Goal: Task Accomplishment & Management: Complete application form

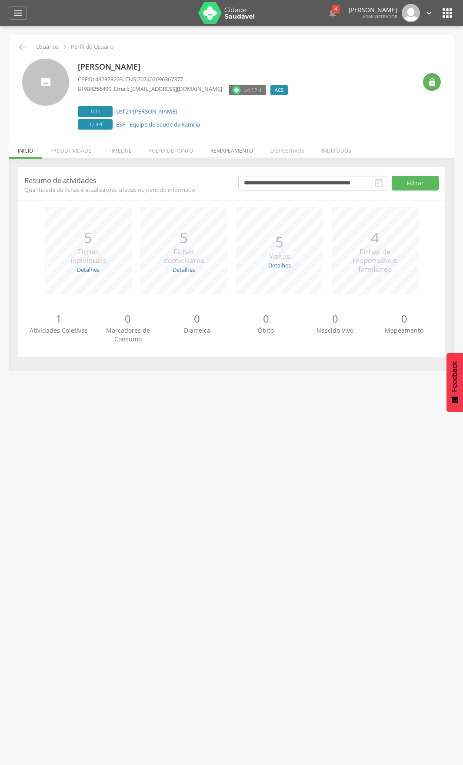
click at [245, 147] on li "Remapeamento" at bounding box center [232, 148] width 60 height 20
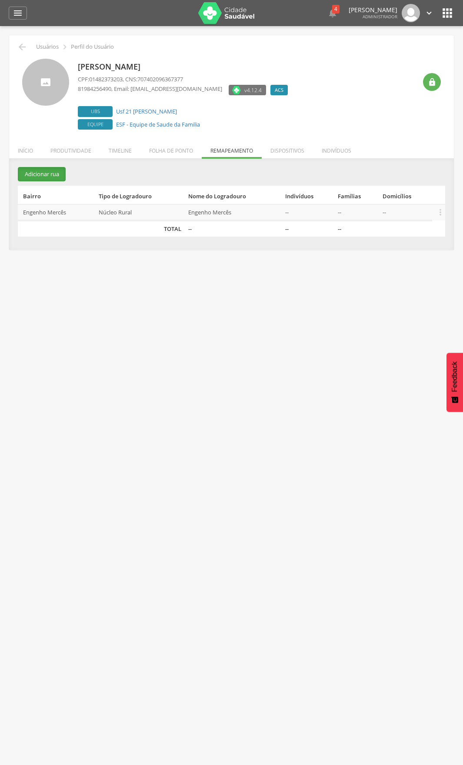
click at [32, 176] on button "Adicionar rua" at bounding box center [42, 174] width 48 height 14
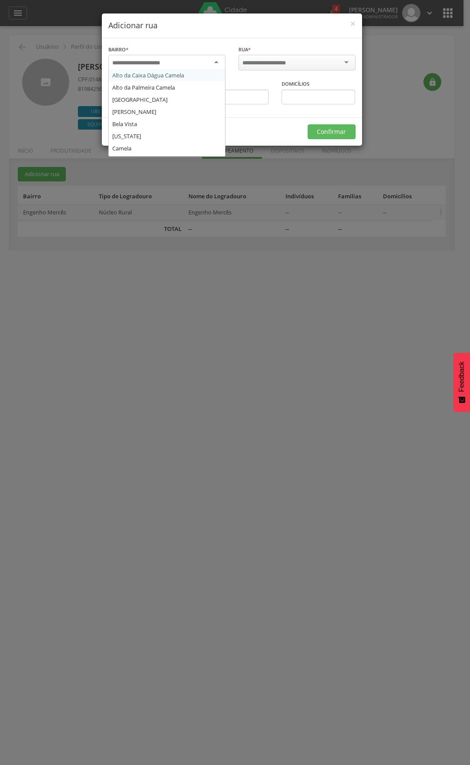
click at [174, 67] on div at bounding box center [166, 63] width 117 height 16
type input "***"
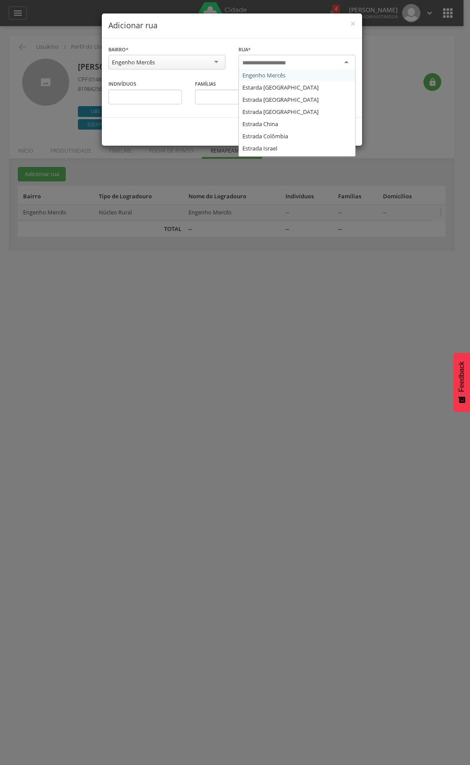
click at [263, 57] on div at bounding box center [296, 63] width 117 height 16
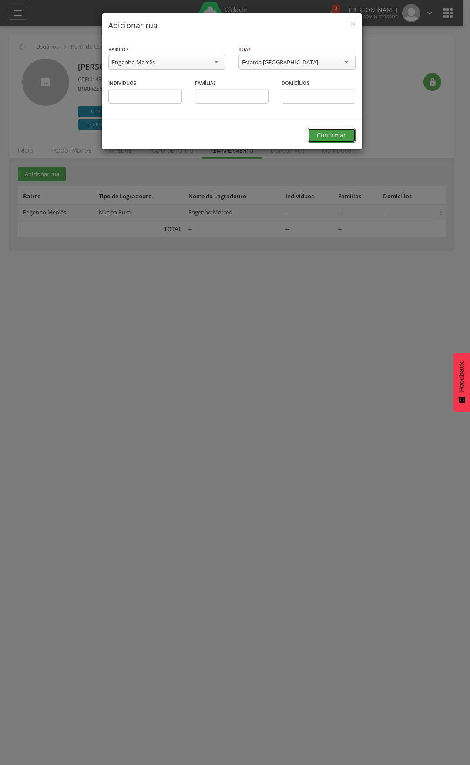
click at [327, 133] on button "Confirmar" at bounding box center [332, 135] width 48 height 15
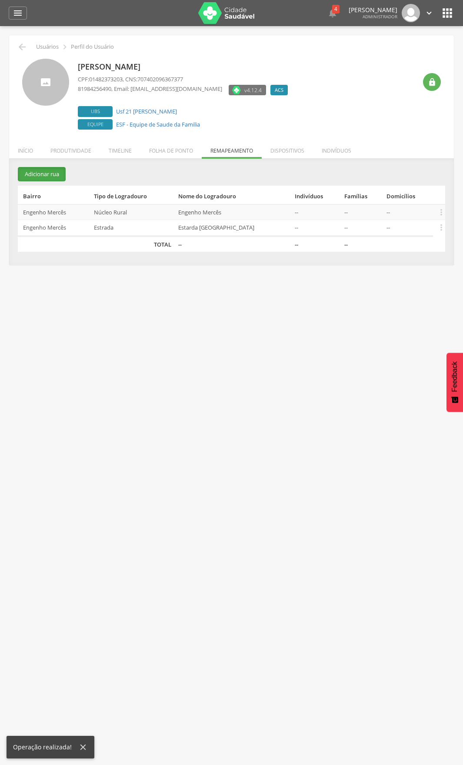
click at [36, 179] on button "Adicionar rua" at bounding box center [42, 174] width 48 height 14
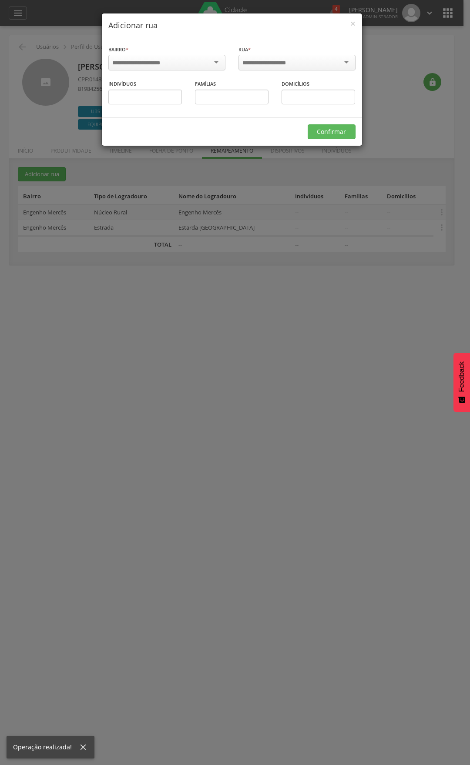
click at [188, 60] on div at bounding box center [166, 63] width 117 height 16
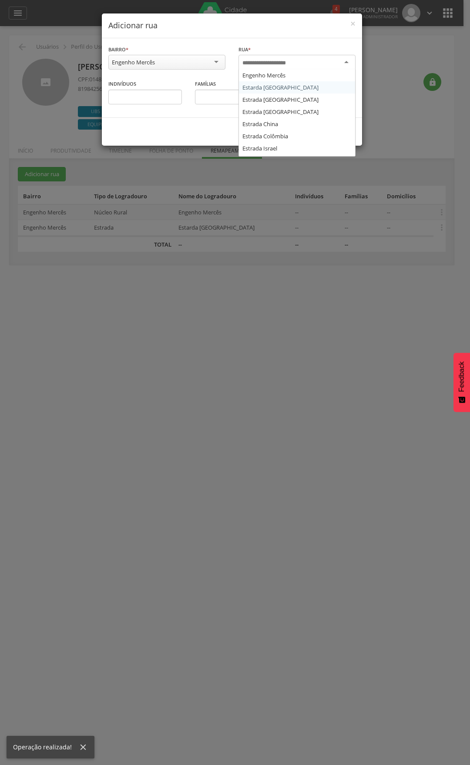
click at [301, 64] on div at bounding box center [296, 63] width 117 height 16
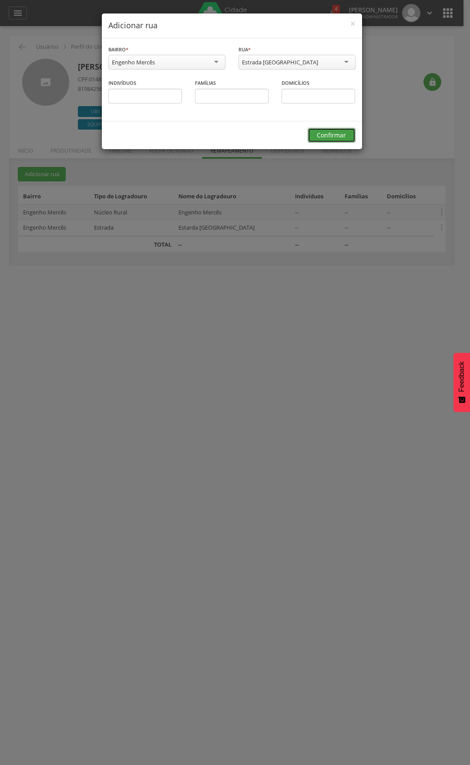
click at [332, 139] on button "Confirmar" at bounding box center [332, 135] width 48 height 15
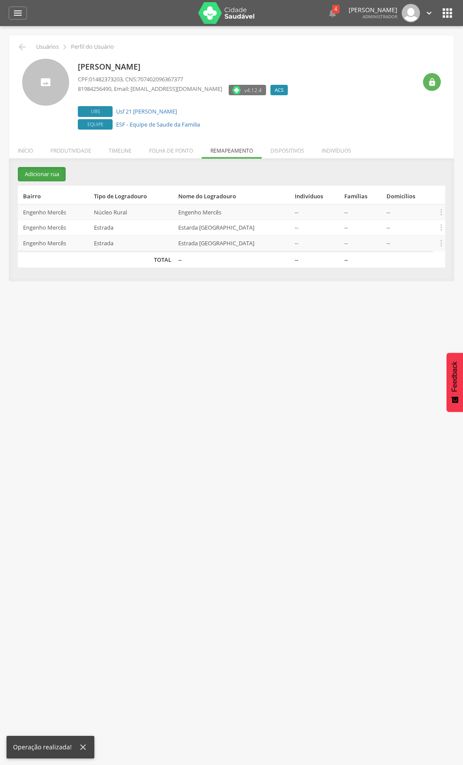
click at [51, 171] on button "Adicionar rua" at bounding box center [42, 174] width 48 height 14
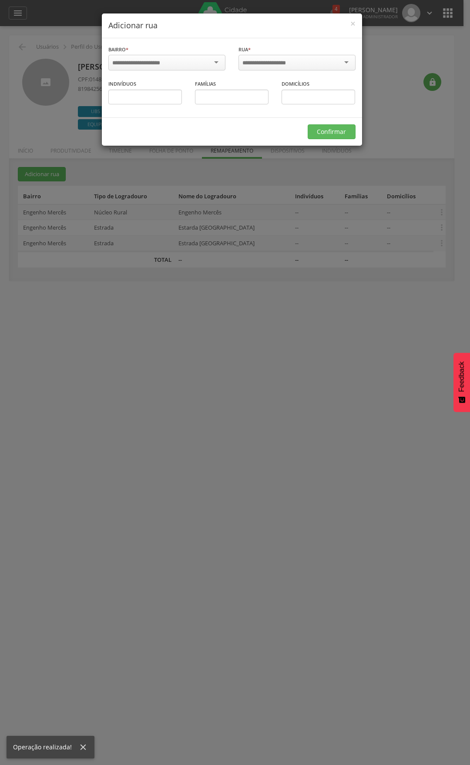
click at [208, 66] on div at bounding box center [166, 63] width 117 height 16
click at [272, 53] on div "Rua * Engenho Mercês Estarda Austrália Estrada Canadá Estrada Chile Estrada Chi…" at bounding box center [296, 59] width 117 height 28
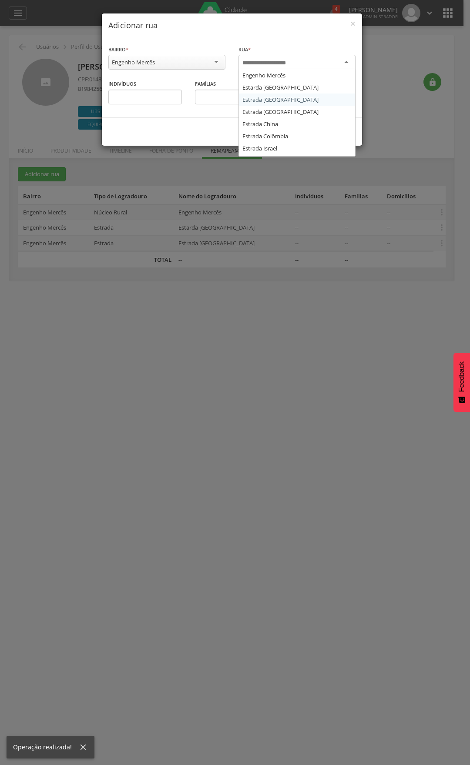
click at [274, 64] on input "select-one" at bounding box center [269, 63] width 55 height 8
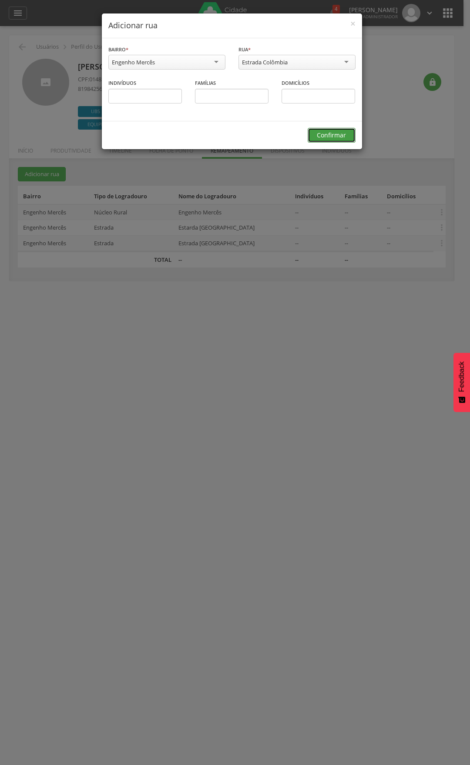
click at [347, 131] on button "Confirmar" at bounding box center [332, 135] width 48 height 15
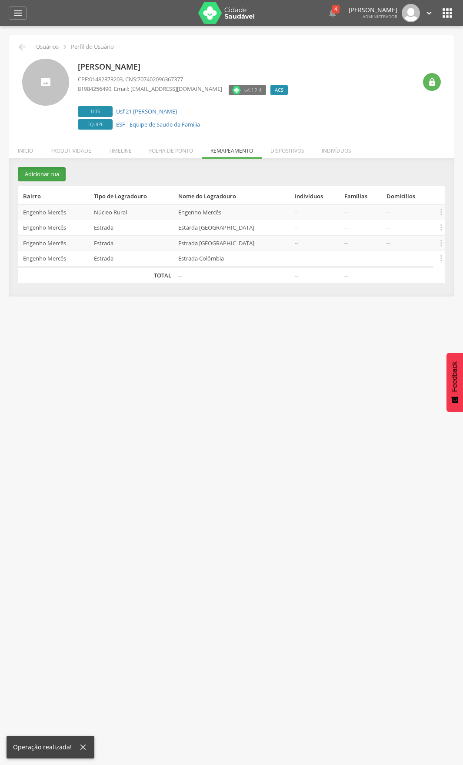
click at [57, 181] on button "Adicionar rua" at bounding box center [42, 174] width 48 height 14
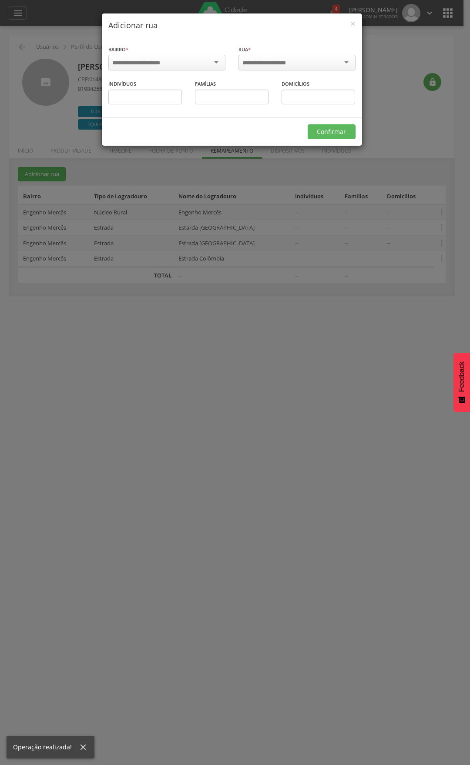
click at [149, 64] on input "select-one" at bounding box center [141, 63] width 59 height 8
click at [271, 69] on div "Engenho Mercês Estarda Austrália Estrada Canadá Estrada Chile Estrada China Est…" at bounding box center [296, 64] width 117 height 18
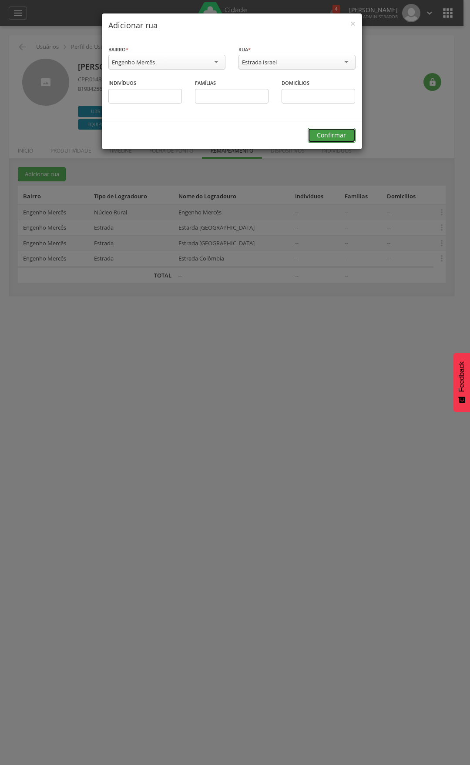
click at [321, 135] on button "Confirmar" at bounding box center [332, 135] width 48 height 15
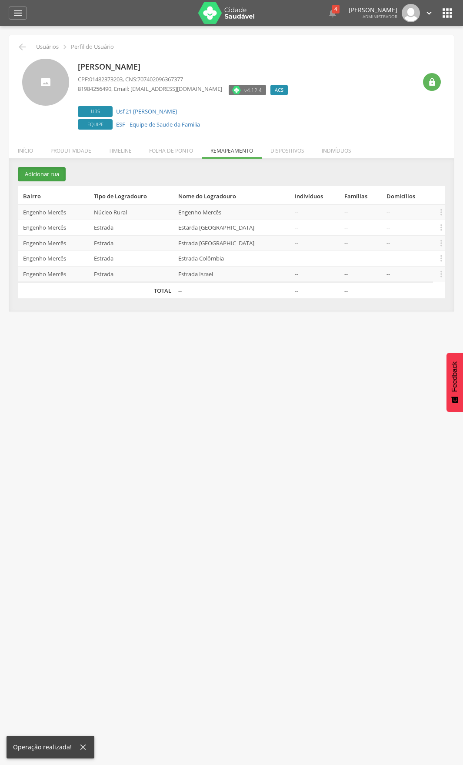
click at [55, 178] on button "Adicionar rua" at bounding box center [42, 174] width 48 height 14
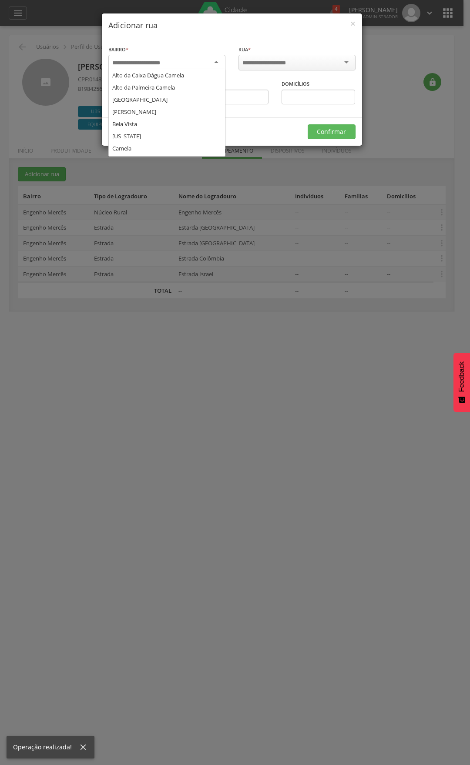
click at [159, 62] on input "select-one" at bounding box center [141, 63] width 59 height 8
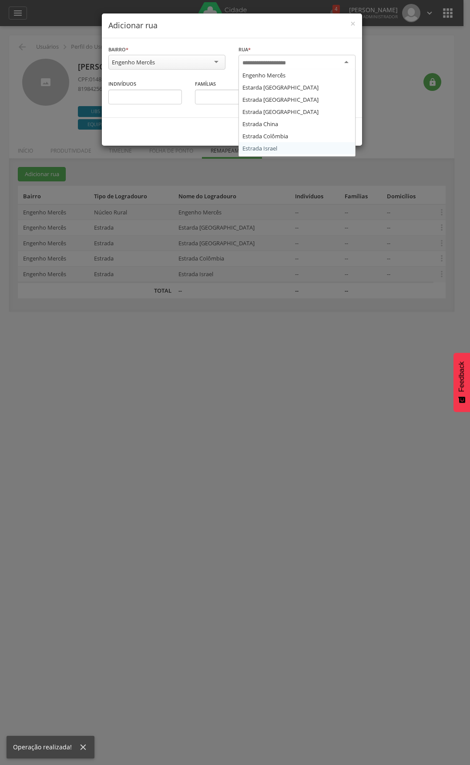
click at [268, 64] on input "select-one" at bounding box center [269, 63] width 55 height 8
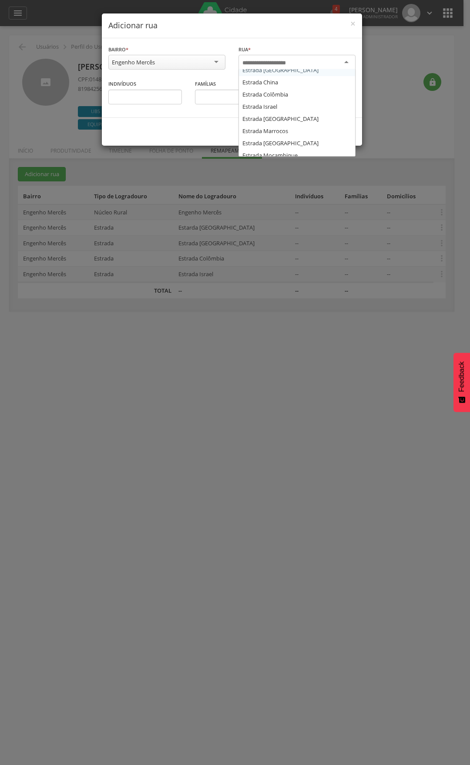
scroll to position [54, 0]
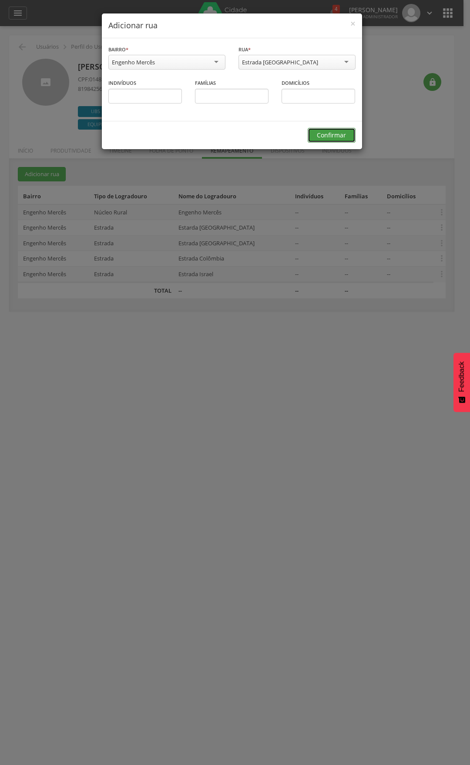
click at [318, 134] on button "Confirmar" at bounding box center [332, 135] width 48 height 15
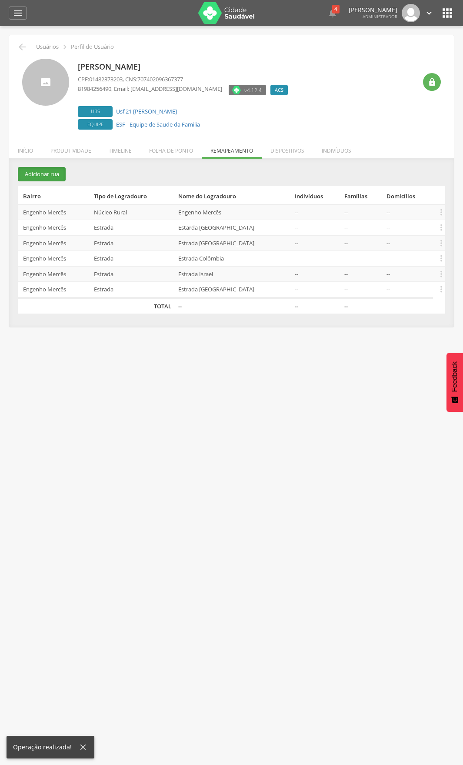
click at [49, 172] on button "Adicionar rua" at bounding box center [42, 174] width 48 height 14
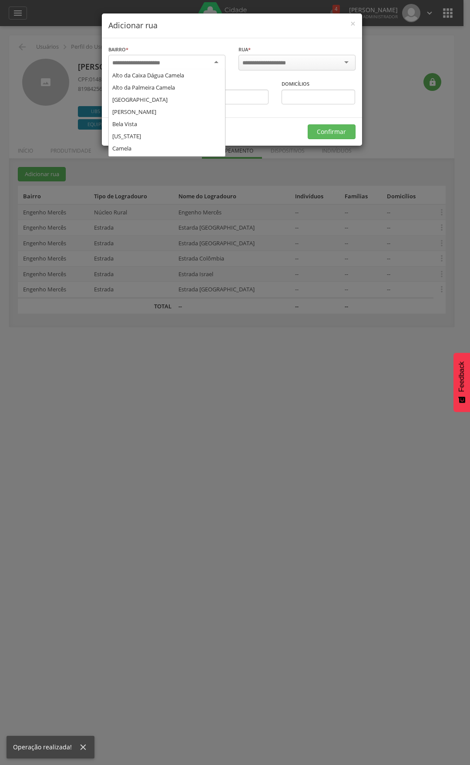
click at [153, 68] on div at bounding box center [166, 63] width 117 height 16
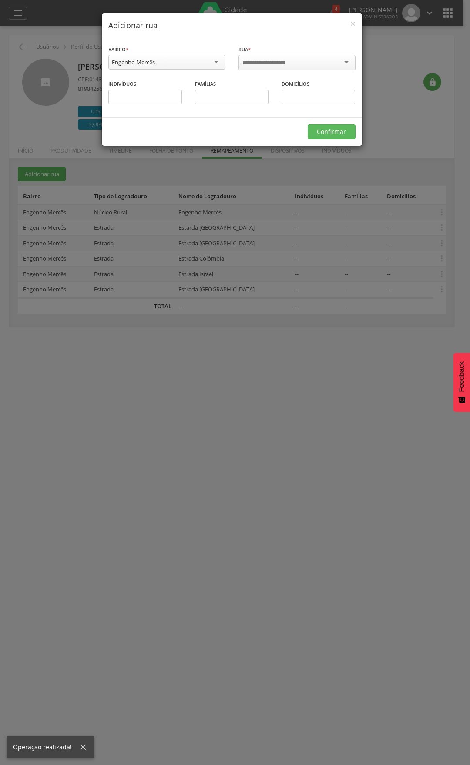
click at [281, 66] on input "select-one" at bounding box center [269, 63] width 55 height 8
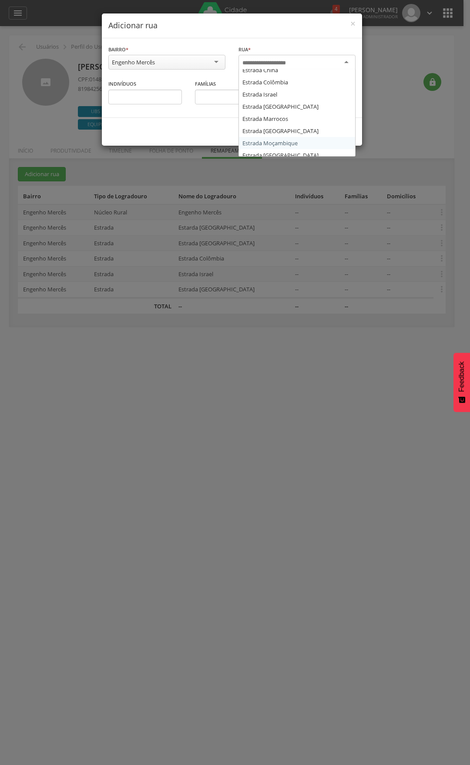
scroll to position [0, 0]
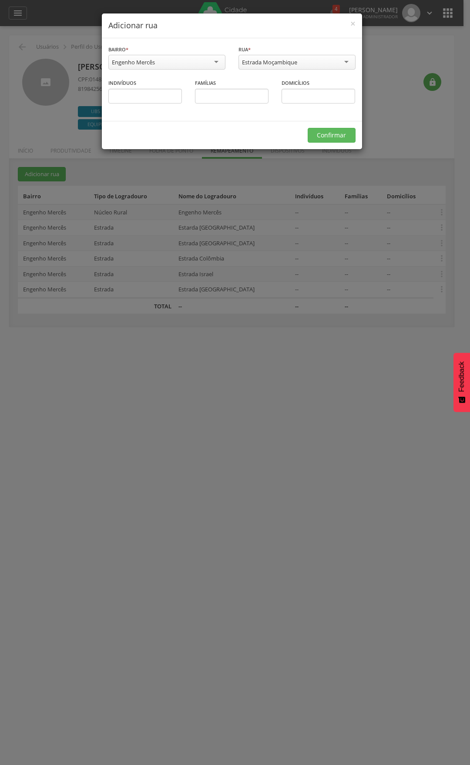
click at [322, 145] on div "Confirmar" at bounding box center [232, 135] width 260 height 28
click at [324, 132] on button "Confirmar" at bounding box center [332, 135] width 48 height 15
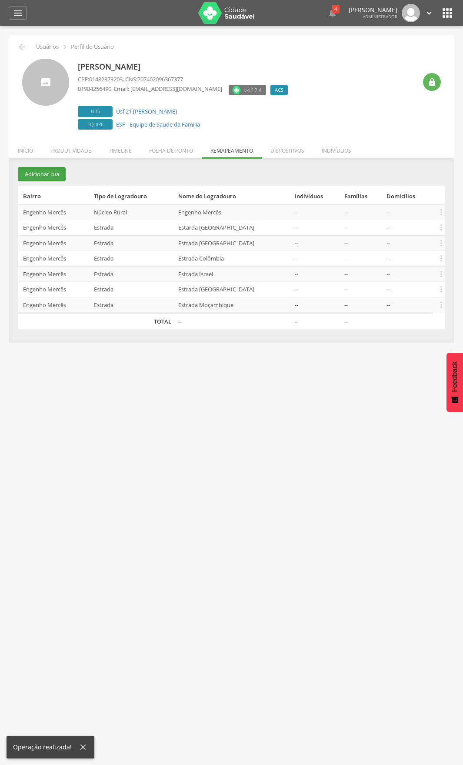
click at [36, 174] on button "Adicionar rua" at bounding box center [42, 174] width 48 height 14
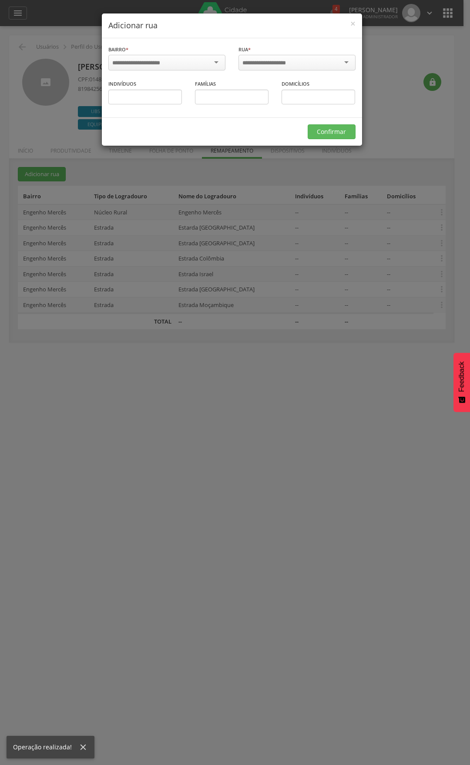
click at [178, 63] on div at bounding box center [166, 63] width 117 height 16
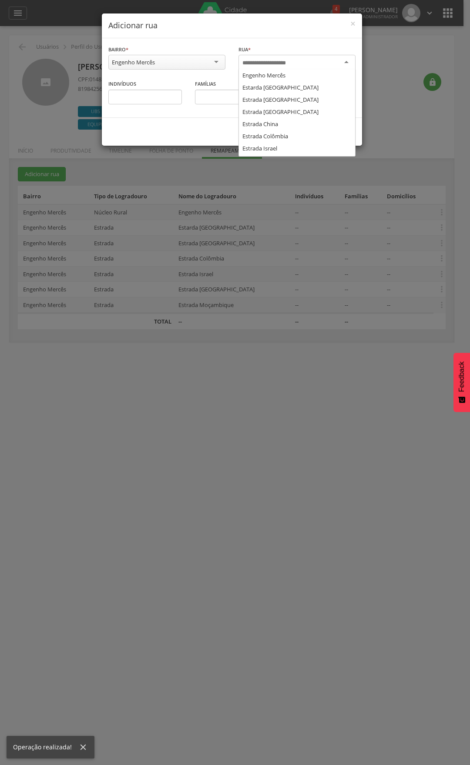
click at [268, 68] on div at bounding box center [296, 63] width 117 height 16
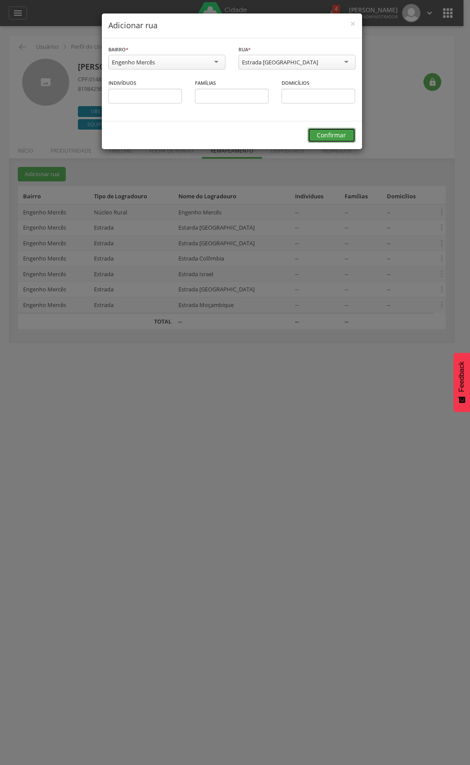
click at [328, 134] on button "Confirmar" at bounding box center [332, 135] width 48 height 15
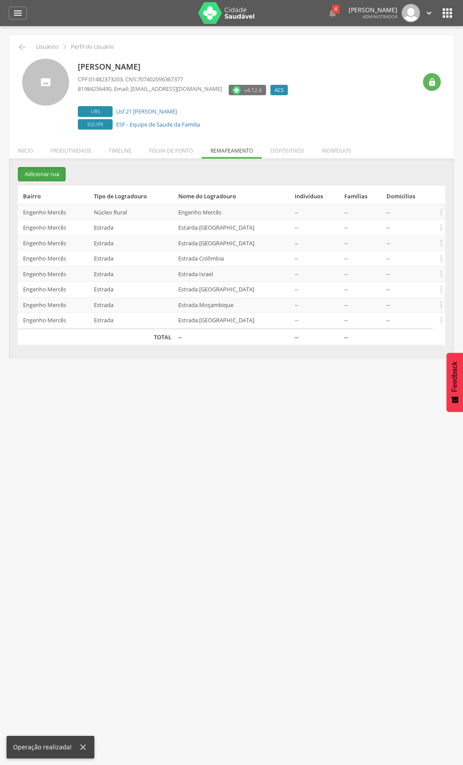
click at [51, 173] on button "Adicionar rua" at bounding box center [42, 174] width 48 height 14
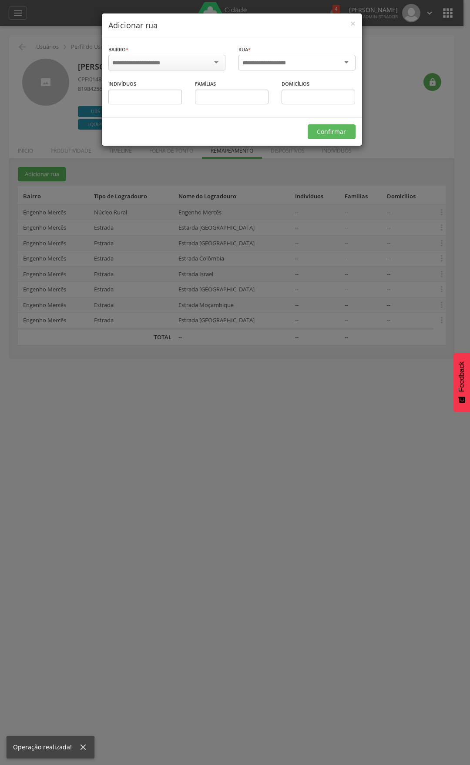
click at [273, 58] on div at bounding box center [296, 63] width 117 height 16
click at [205, 56] on div at bounding box center [166, 63] width 117 height 16
click at [261, 62] on input "select-one" at bounding box center [269, 63] width 55 height 8
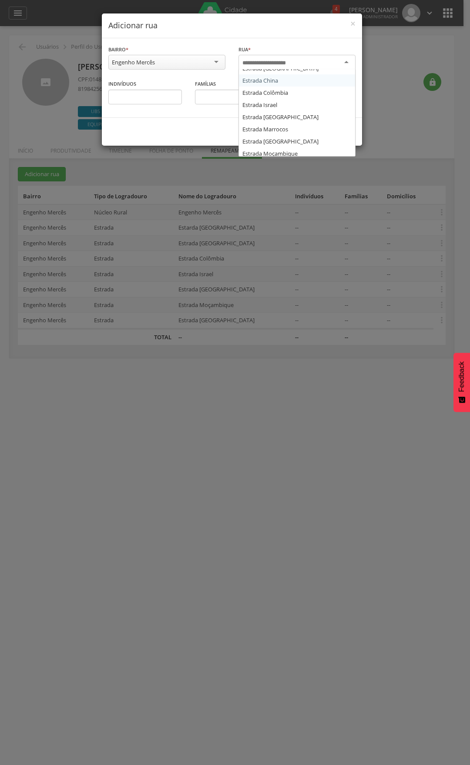
scroll to position [87, 0]
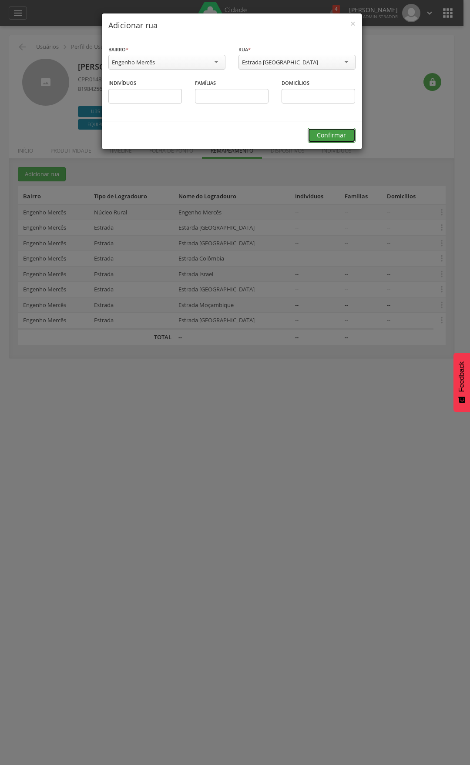
click at [322, 130] on button "Confirmar" at bounding box center [332, 135] width 48 height 15
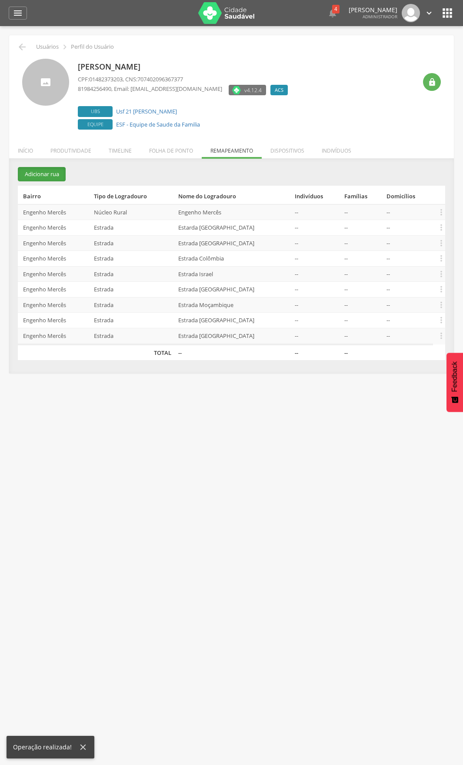
click at [39, 176] on button "Adicionar rua" at bounding box center [42, 174] width 48 height 14
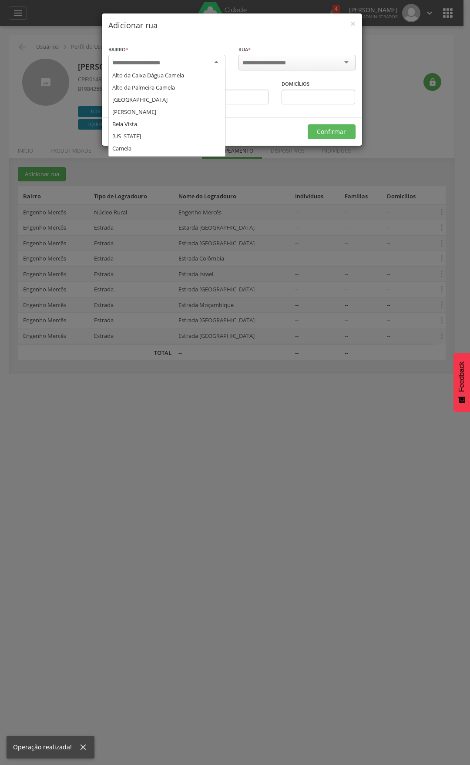
click at [151, 57] on div at bounding box center [166, 63] width 117 height 16
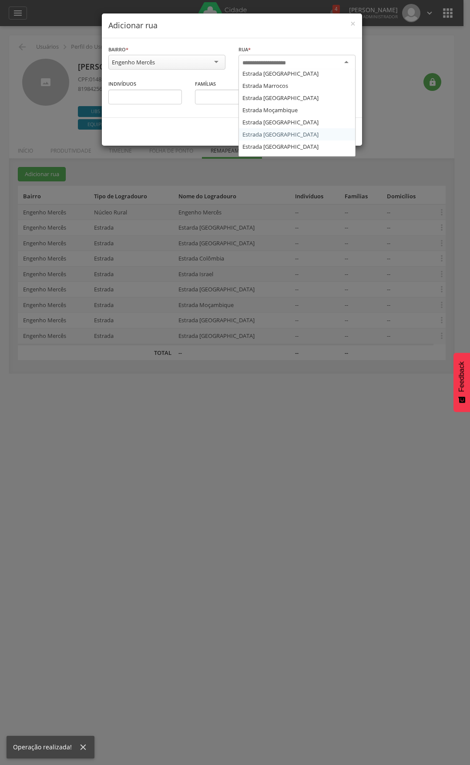
click at [278, 61] on input "select-one" at bounding box center [269, 63] width 55 height 8
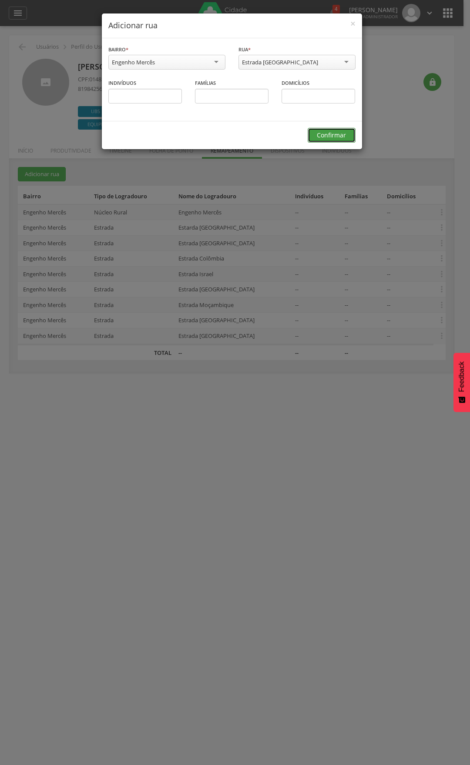
click at [333, 136] on button "Confirmar" at bounding box center [332, 135] width 48 height 15
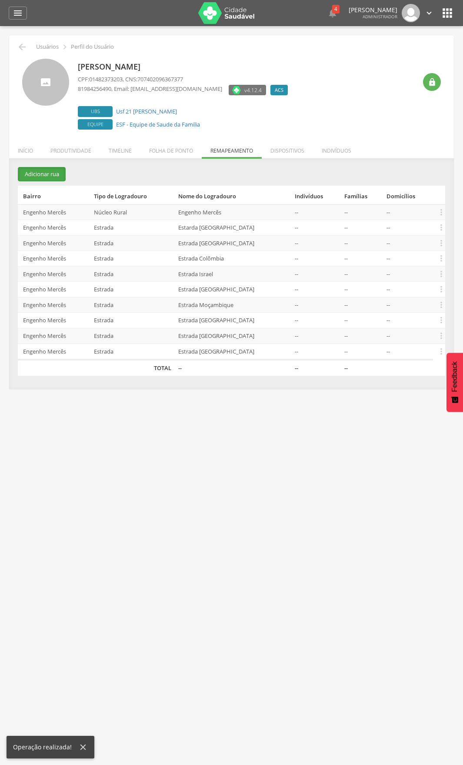
click at [54, 172] on button "Adicionar rua" at bounding box center [42, 174] width 48 height 14
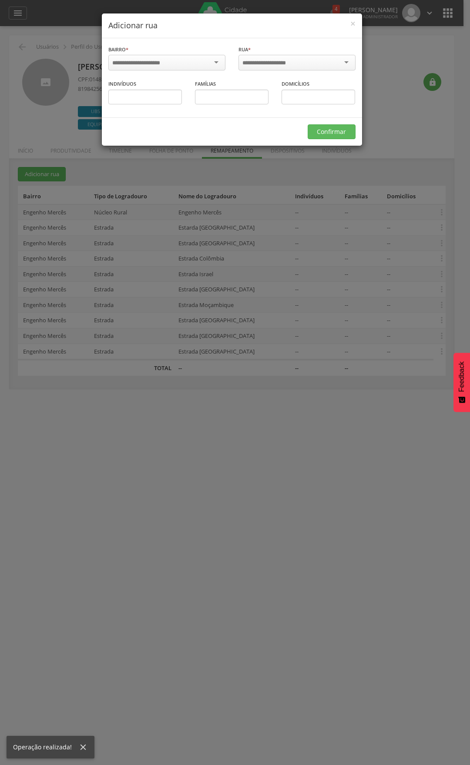
click at [194, 63] on div at bounding box center [166, 63] width 117 height 16
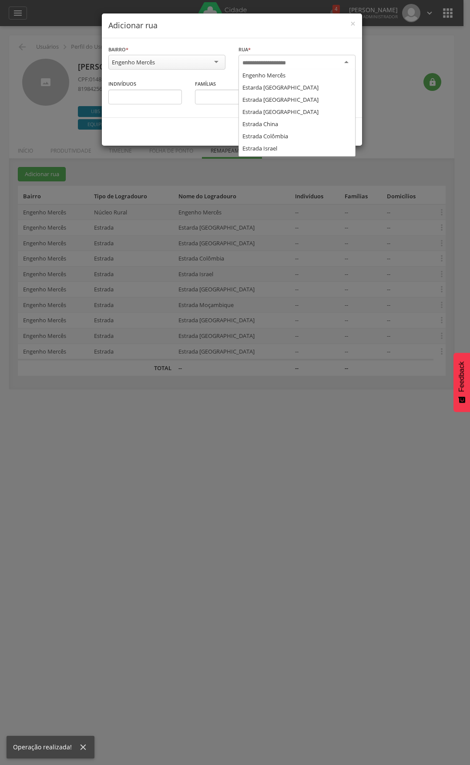
click at [268, 62] on input "select-one" at bounding box center [269, 63] width 55 height 8
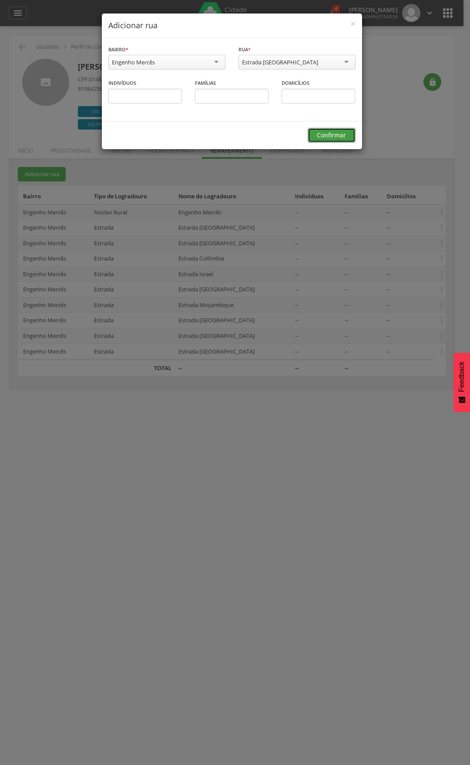
click at [327, 136] on button "Confirmar" at bounding box center [332, 135] width 48 height 15
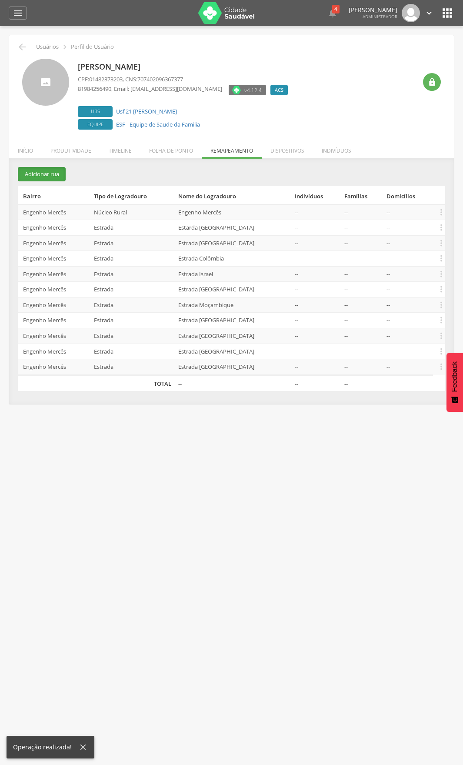
click at [59, 170] on button "Adicionar rua" at bounding box center [42, 174] width 48 height 14
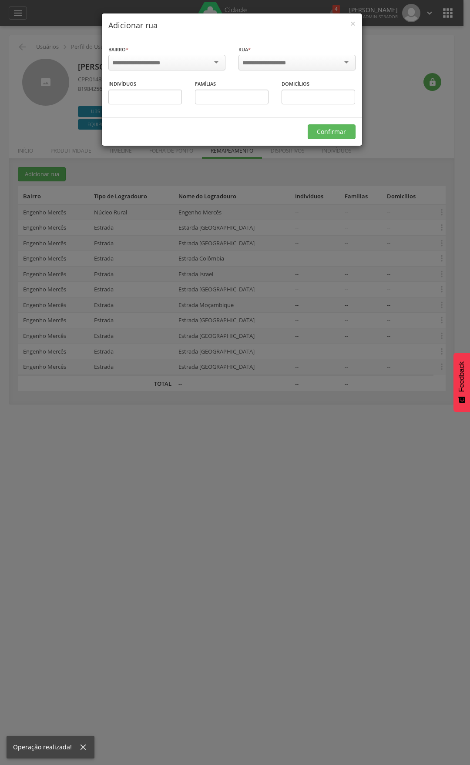
click at [182, 66] on div at bounding box center [166, 63] width 117 height 16
click at [280, 58] on div at bounding box center [296, 63] width 117 height 16
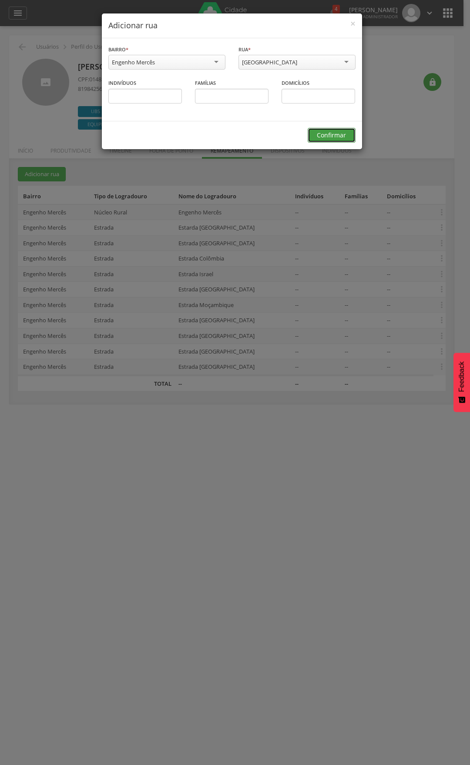
click at [326, 133] on button "Confirmar" at bounding box center [332, 135] width 48 height 15
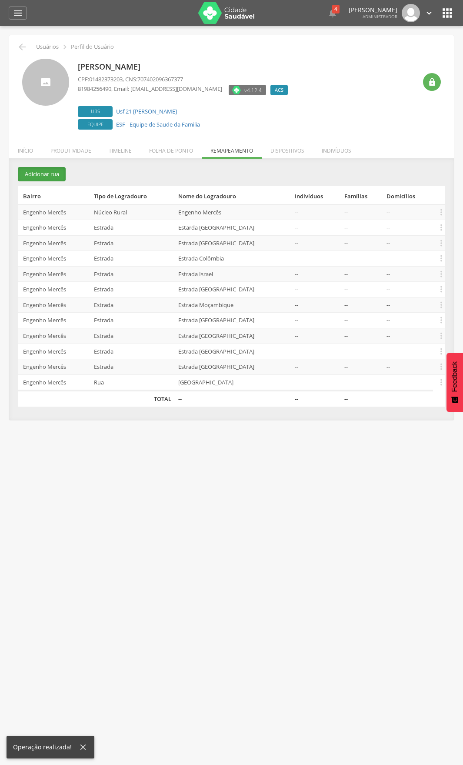
click at [54, 178] on button "Adicionar rua" at bounding box center [42, 174] width 48 height 14
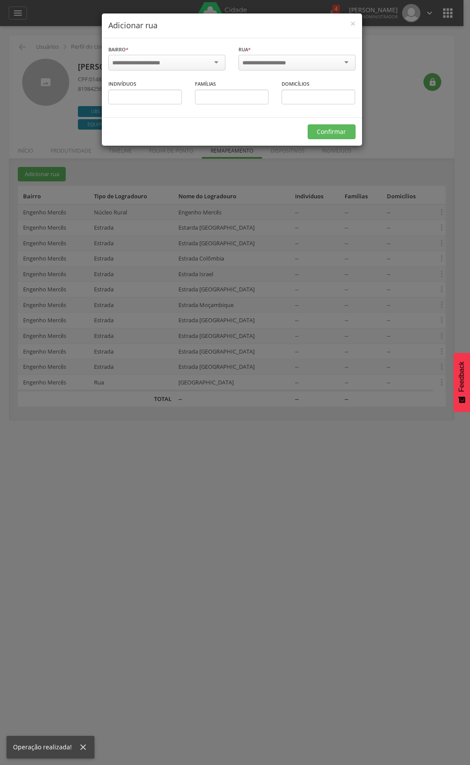
click at [164, 60] on input "select-one" at bounding box center [141, 63] width 59 height 8
click at [270, 60] on input "select-one" at bounding box center [269, 63] width 55 height 8
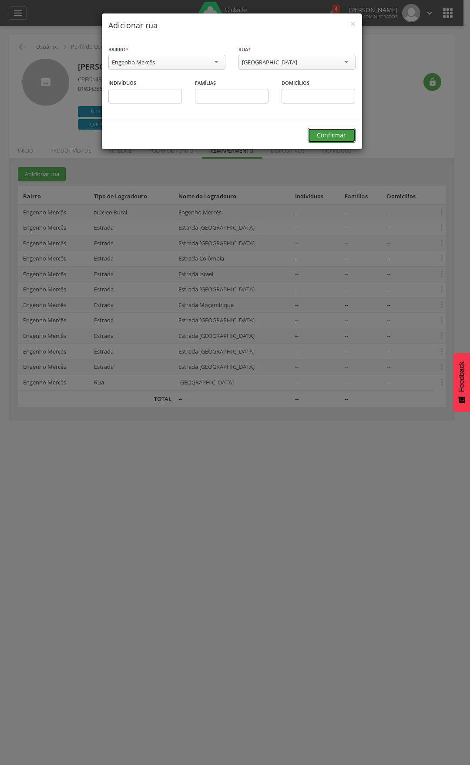
click at [320, 134] on button "Confirmar" at bounding box center [332, 135] width 48 height 15
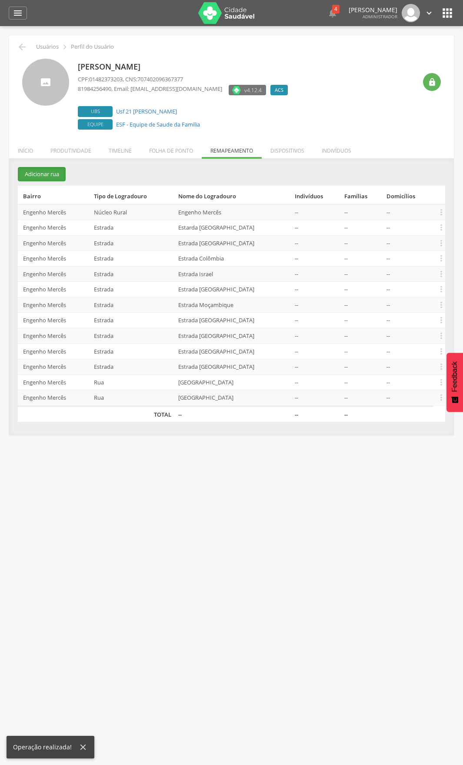
click at [54, 177] on button "Adicionar rua" at bounding box center [42, 174] width 48 height 14
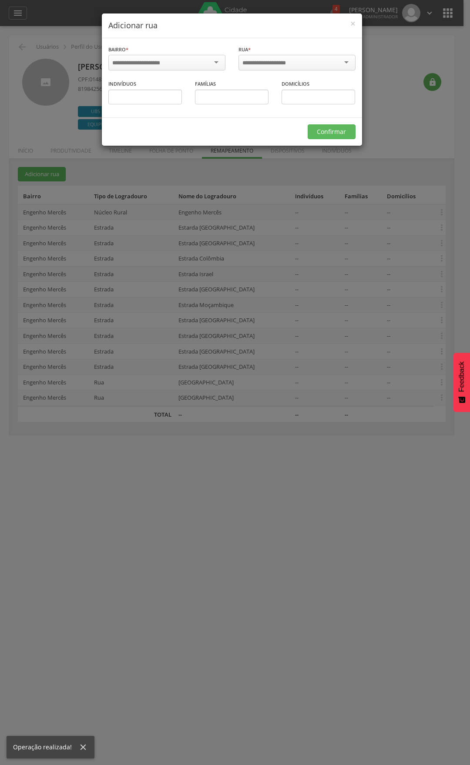
click at [161, 57] on div at bounding box center [166, 63] width 117 height 16
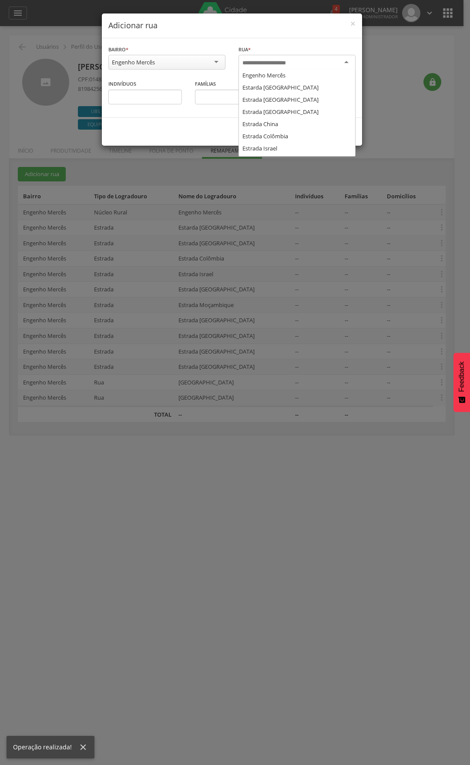
click at [280, 56] on div at bounding box center [296, 63] width 117 height 16
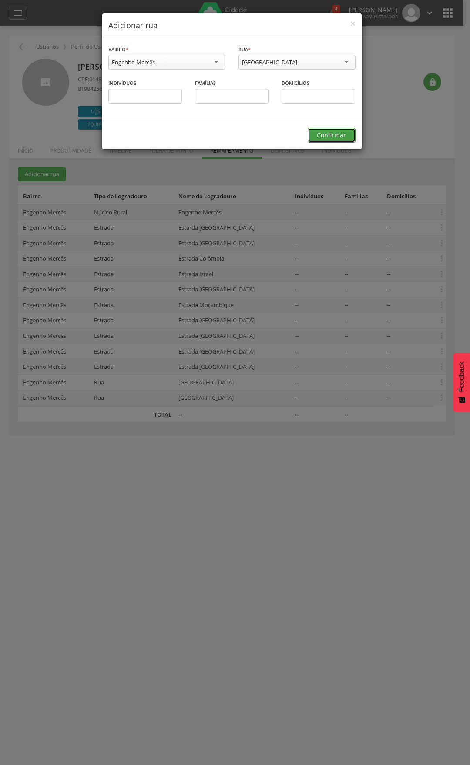
click at [320, 139] on button "Confirmar" at bounding box center [332, 135] width 48 height 15
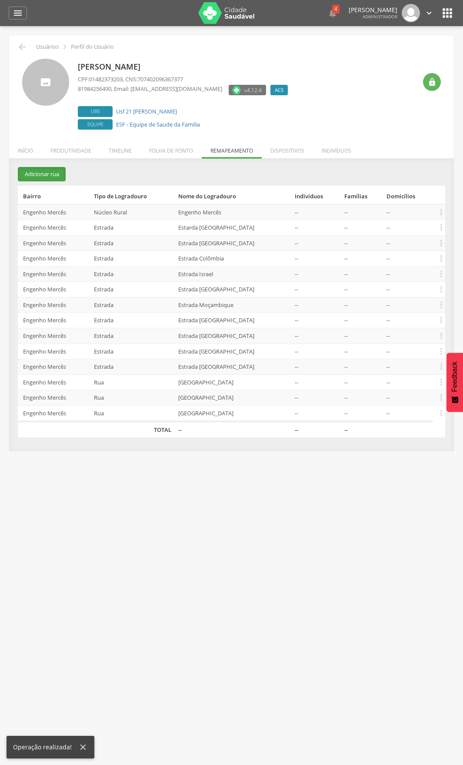
click at [60, 176] on button "Adicionar rua" at bounding box center [42, 174] width 48 height 14
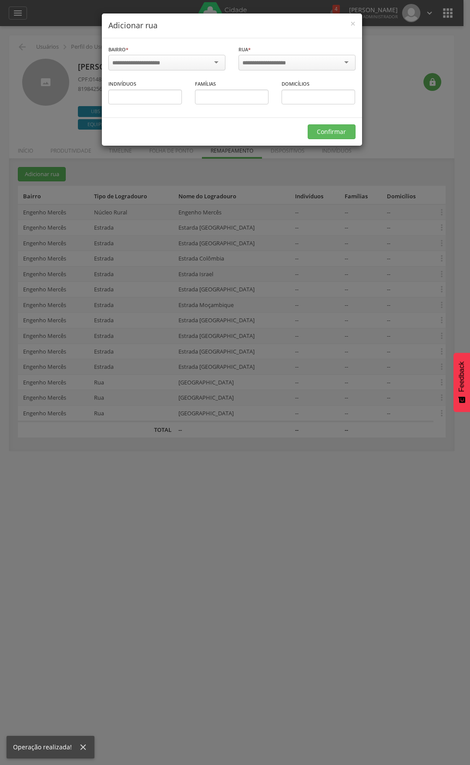
click at [151, 68] on div at bounding box center [166, 63] width 117 height 16
click at [273, 62] on input "select-one" at bounding box center [269, 63] width 55 height 8
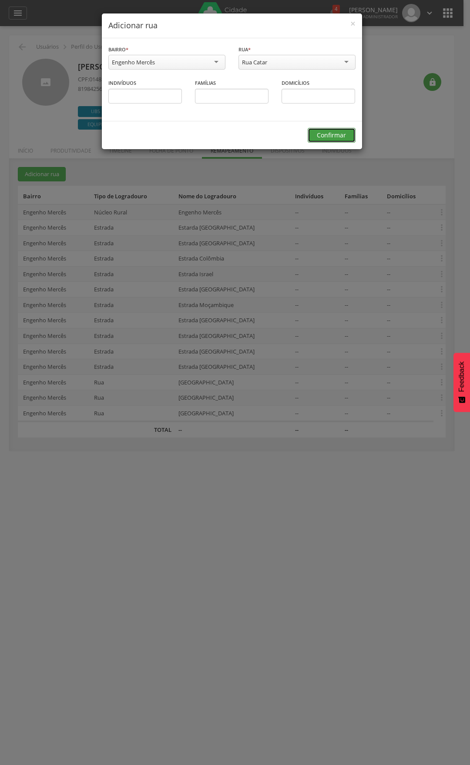
click at [326, 137] on button "Confirmar" at bounding box center [332, 135] width 48 height 15
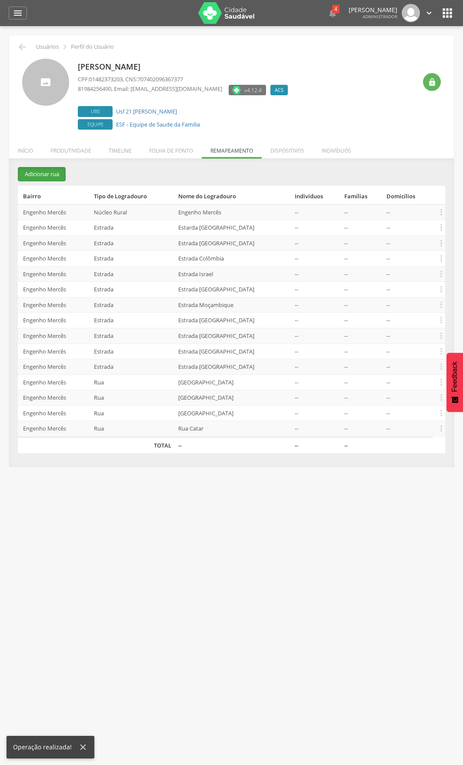
click at [46, 178] on button "Adicionar rua" at bounding box center [42, 174] width 48 height 14
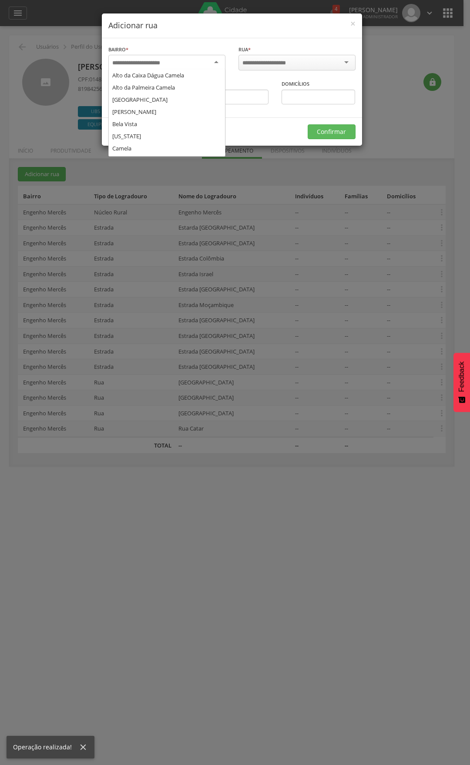
click at [152, 64] on input "select-one" at bounding box center [141, 63] width 59 height 8
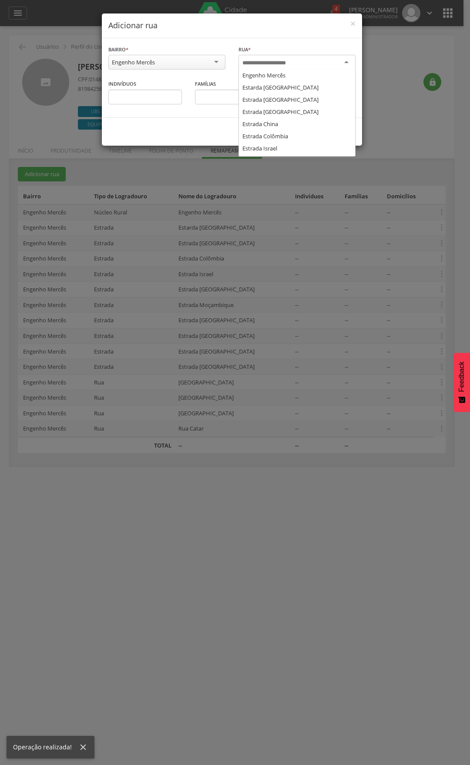
click at [260, 66] on input "select-one" at bounding box center [269, 63] width 55 height 8
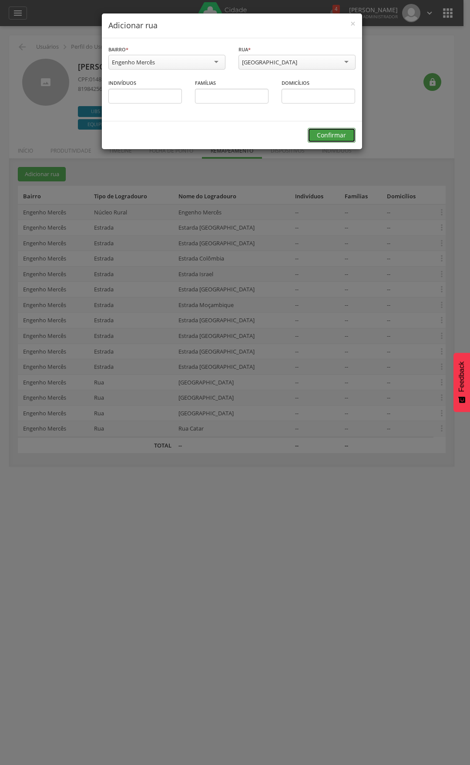
click at [323, 140] on button "Confirmar" at bounding box center [332, 135] width 48 height 15
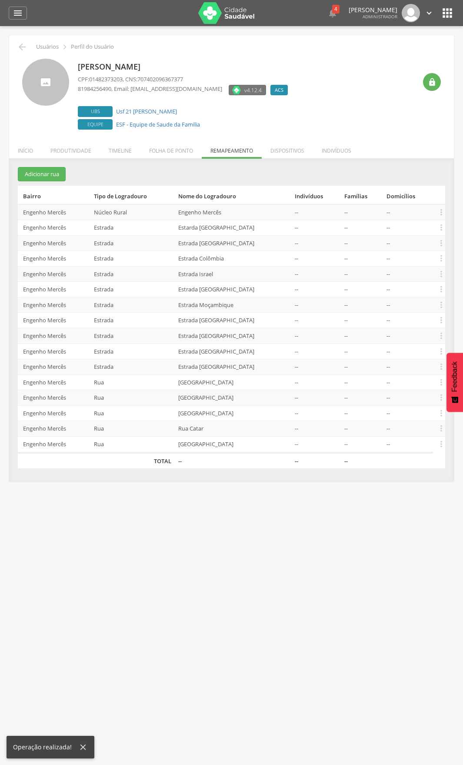
click at [12, 171] on div "**********" at bounding box center [231, 324] width 445 height 315
click at [31, 174] on button "Adicionar rua" at bounding box center [42, 174] width 48 height 14
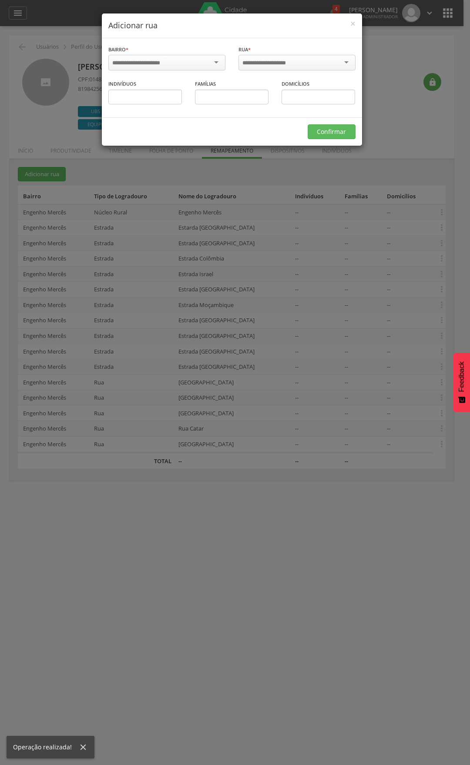
click at [201, 68] on div at bounding box center [166, 63] width 117 height 16
click at [270, 61] on input "select-one" at bounding box center [269, 63] width 55 height 8
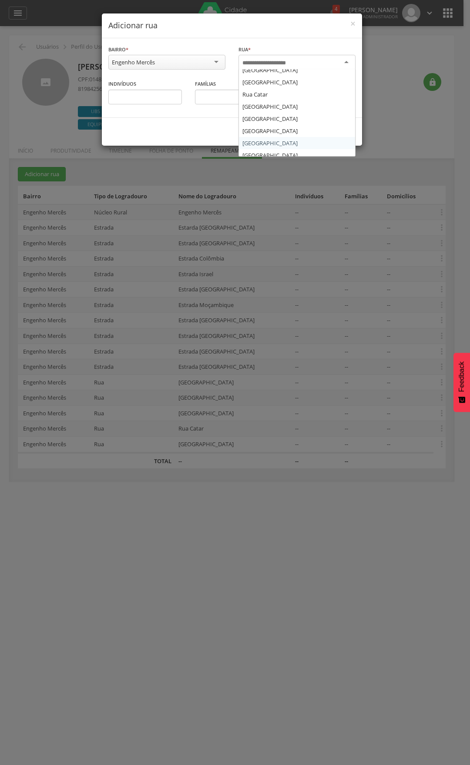
scroll to position [0, 0]
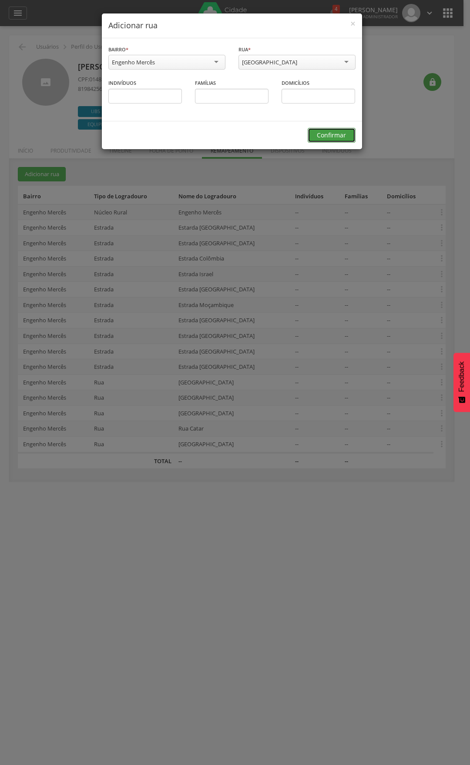
click at [332, 136] on button "Confirmar" at bounding box center [332, 135] width 48 height 15
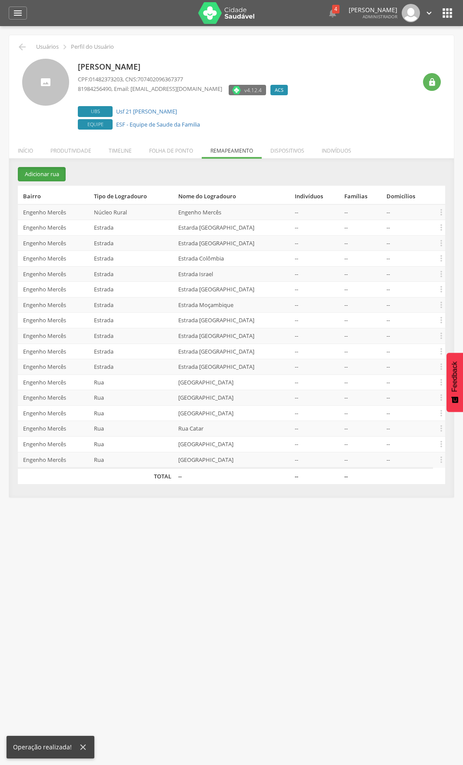
click at [30, 172] on button "Adicionar rua" at bounding box center [42, 174] width 48 height 14
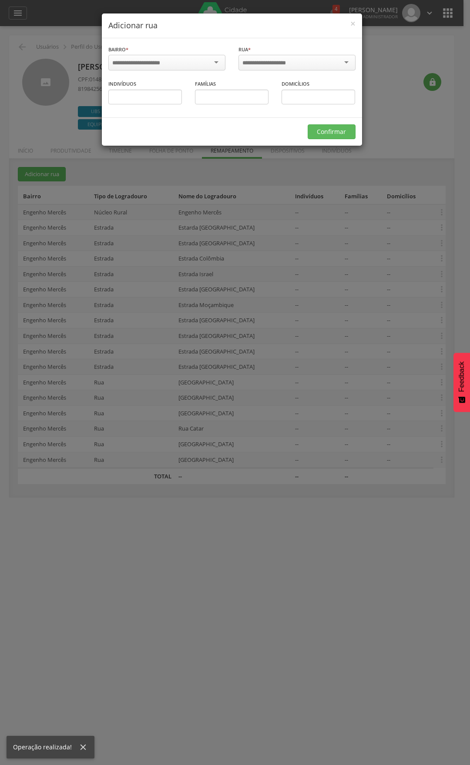
click at [211, 58] on div at bounding box center [166, 63] width 117 height 16
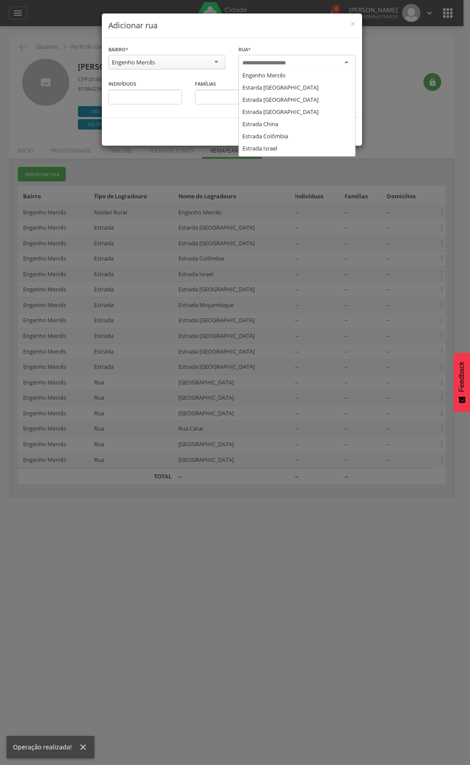
click at [265, 65] on input "select-one" at bounding box center [269, 63] width 55 height 8
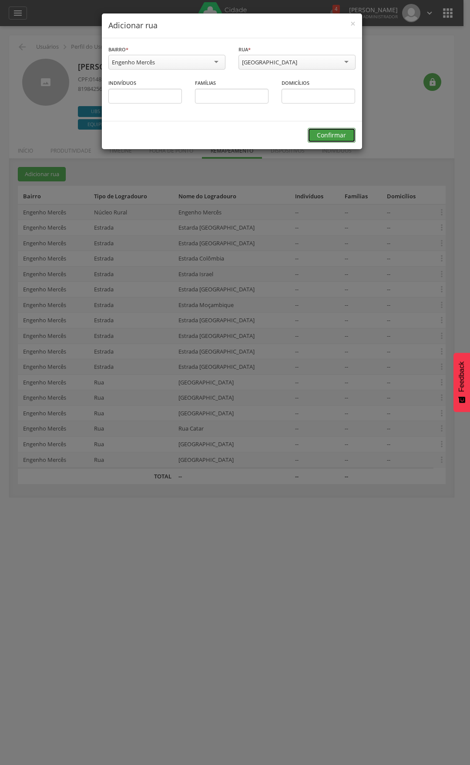
click at [326, 136] on button "Confirmar" at bounding box center [332, 135] width 48 height 15
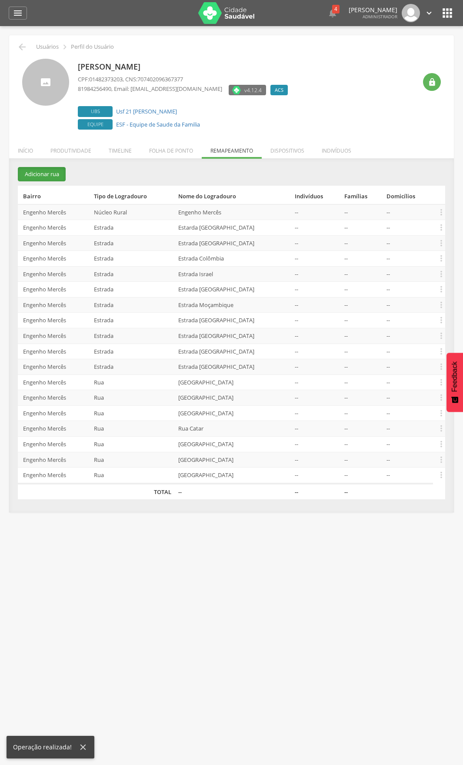
click at [54, 178] on button "Adicionar rua" at bounding box center [42, 174] width 48 height 14
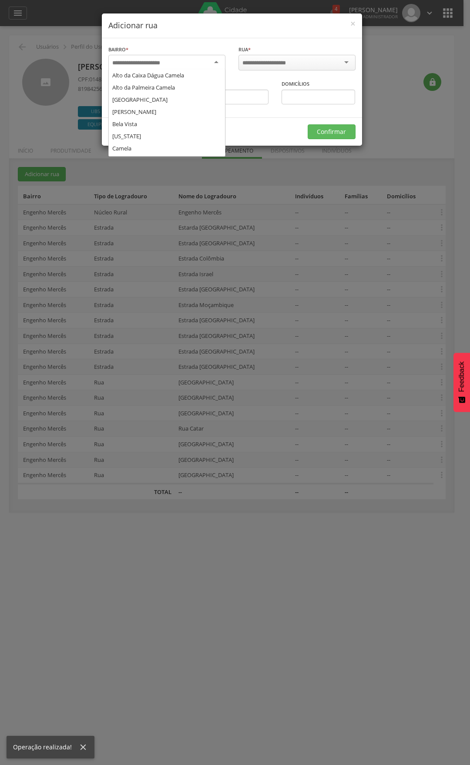
click at [139, 67] on div at bounding box center [166, 63] width 117 height 16
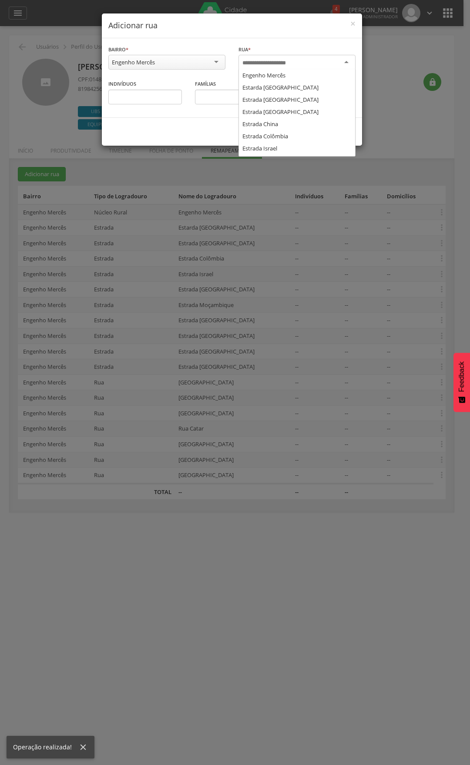
click at [275, 66] on input "select-one" at bounding box center [269, 63] width 55 height 8
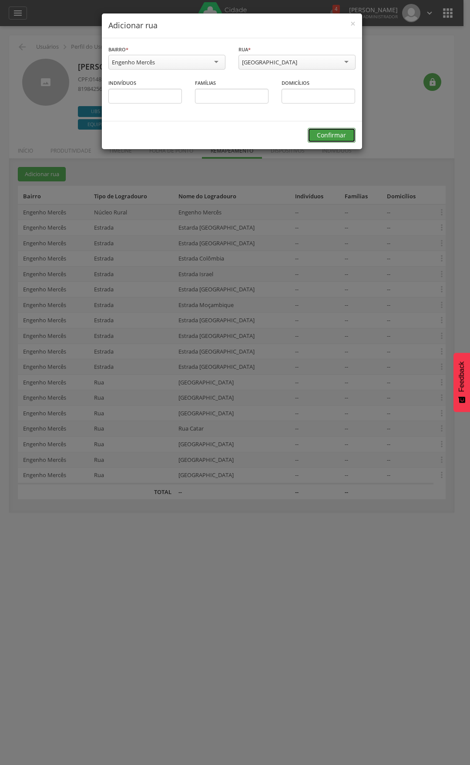
click at [322, 134] on button "Confirmar" at bounding box center [332, 135] width 48 height 15
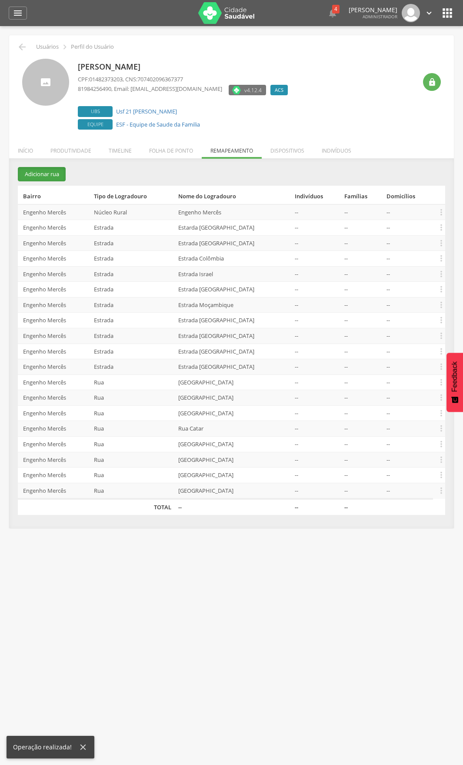
click at [37, 177] on button "Adicionar rua" at bounding box center [42, 174] width 48 height 14
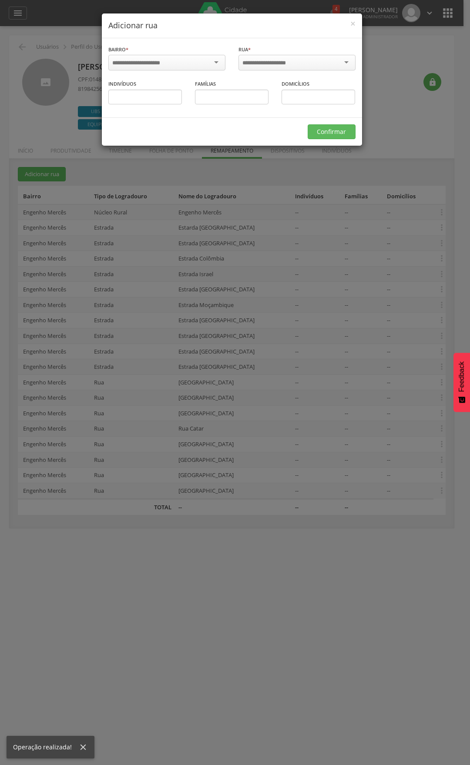
click at [200, 63] on div at bounding box center [166, 63] width 117 height 16
click at [265, 63] on input "select-one" at bounding box center [269, 63] width 55 height 8
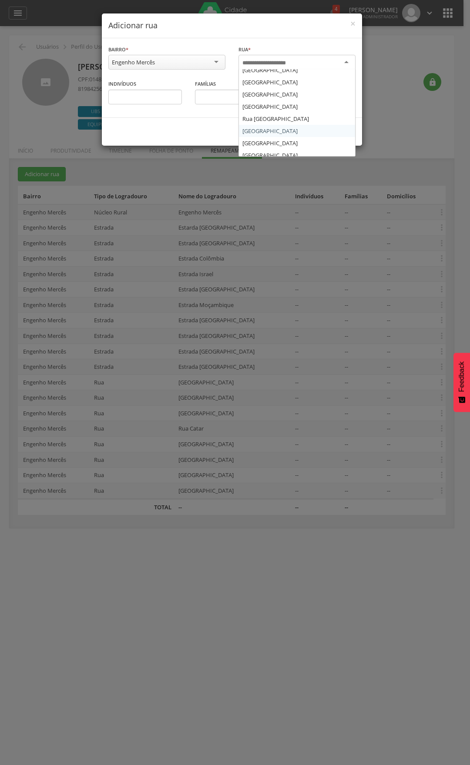
scroll to position [305, 0]
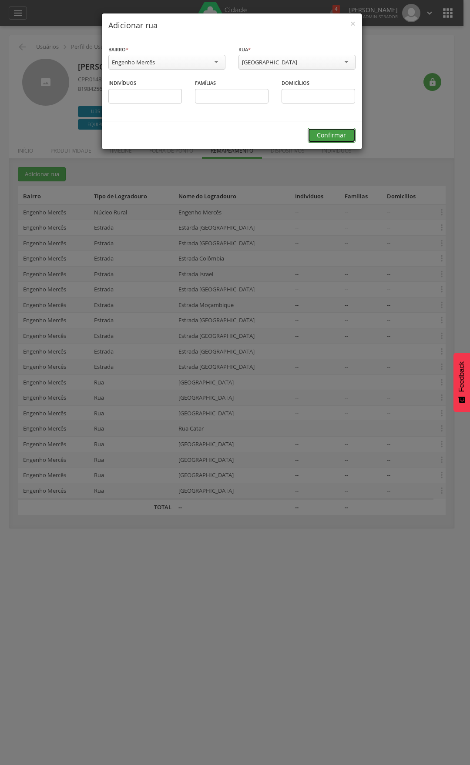
click at [318, 140] on button "Confirmar" at bounding box center [332, 135] width 48 height 15
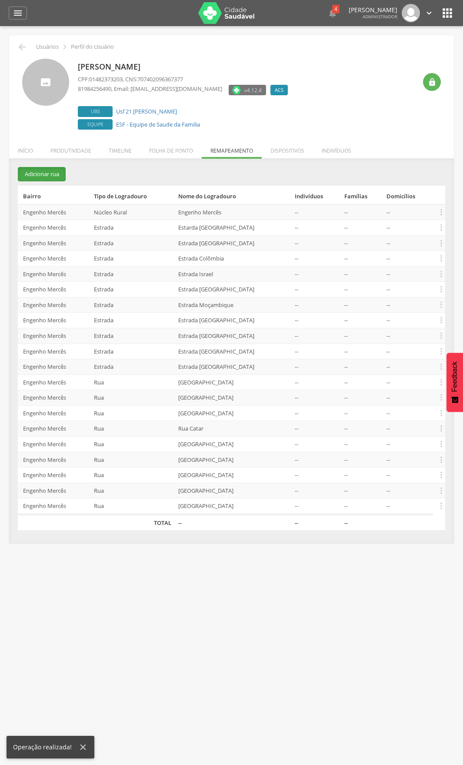
click at [40, 174] on button "Adicionar rua" at bounding box center [42, 174] width 48 height 14
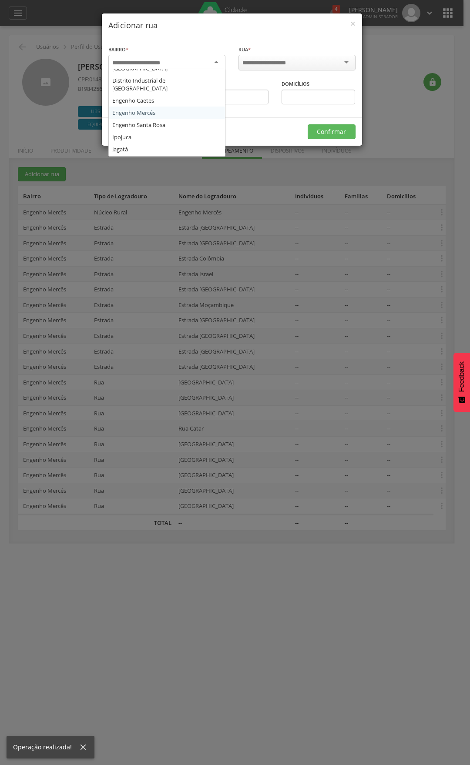
click at [198, 57] on div at bounding box center [166, 63] width 117 height 16
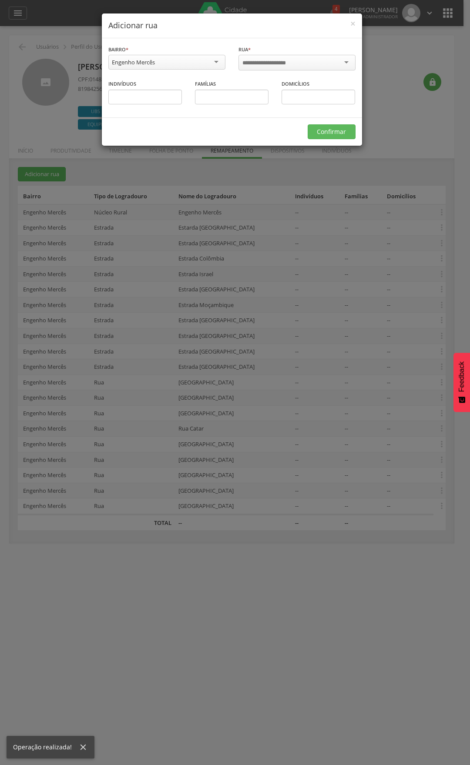
drag, startPoint x: 274, startPoint y: 72, endPoint x: 276, endPoint y: 62, distance: 10.7
click at [276, 62] on div "Rua * Engenho Mercês Estarda Austrália Estrada Canadá Estrada Chile Estrada Chi…" at bounding box center [297, 62] width 130 height 35
click at [276, 62] on input "select-one" at bounding box center [269, 63] width 55 height 8
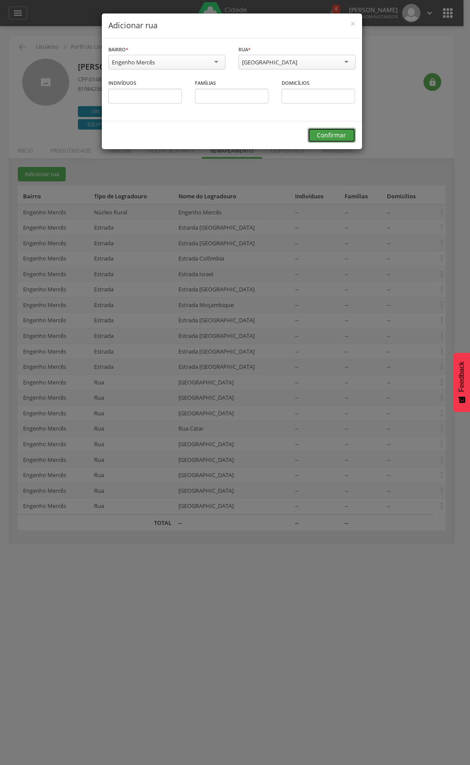
click at [323, 134] on button "Confirmar" at bounding box center [332, 135] width 48 height 15
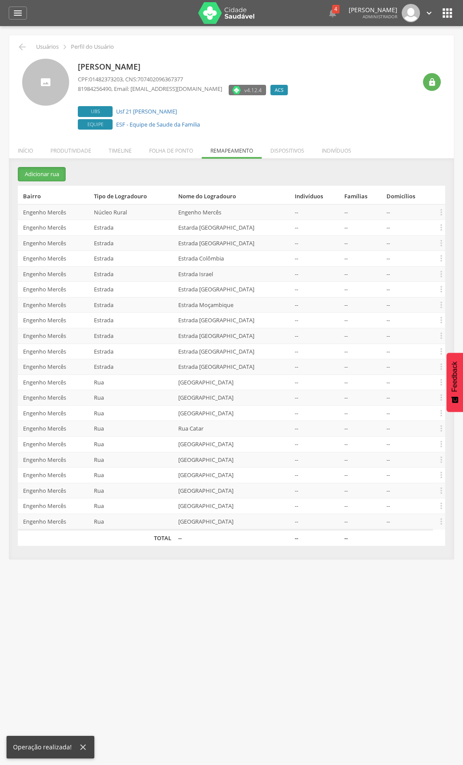
click at [37, 174] on button "Adicionar rua" at bounding box center [42, 174] width 48 height 14
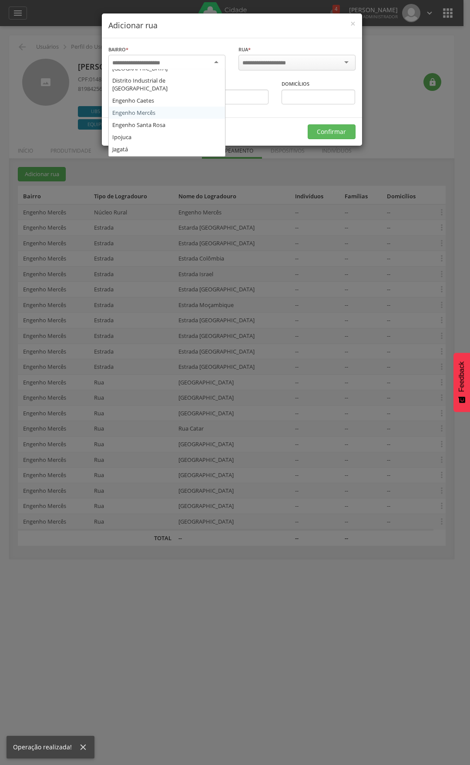
click at [158, 61] on input "select-one" at bounding box center [141, 63] width 59 height 8
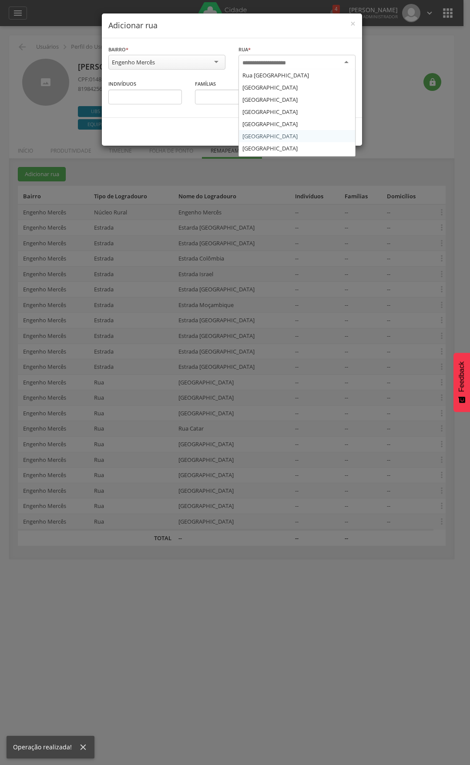
click at [261, 64] on input "select-one" at bounding box center [269, 63] width 55 height 8
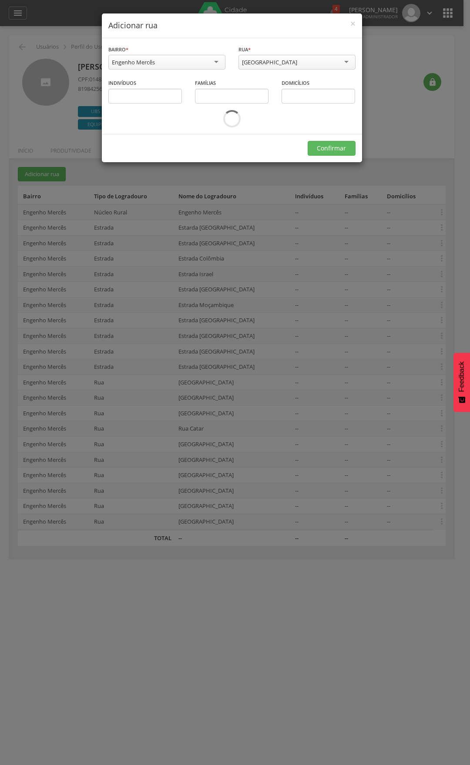
scroll to position [0, 0]
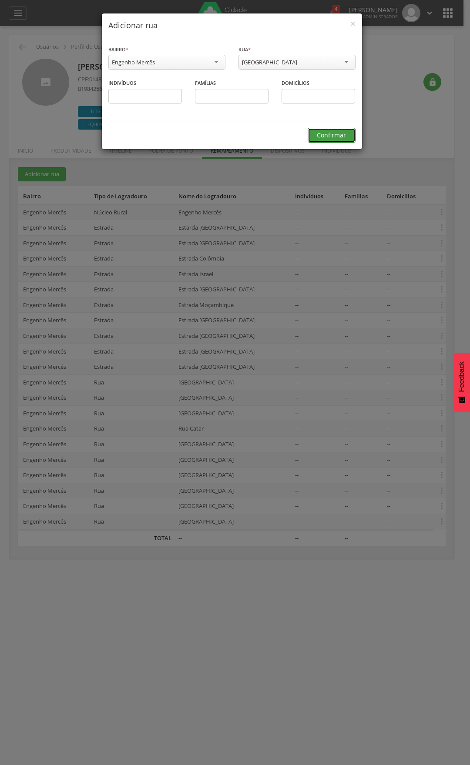
click at [320, 137] on button "Confirmar" at bounding box center [332, 135] width 48 height 15
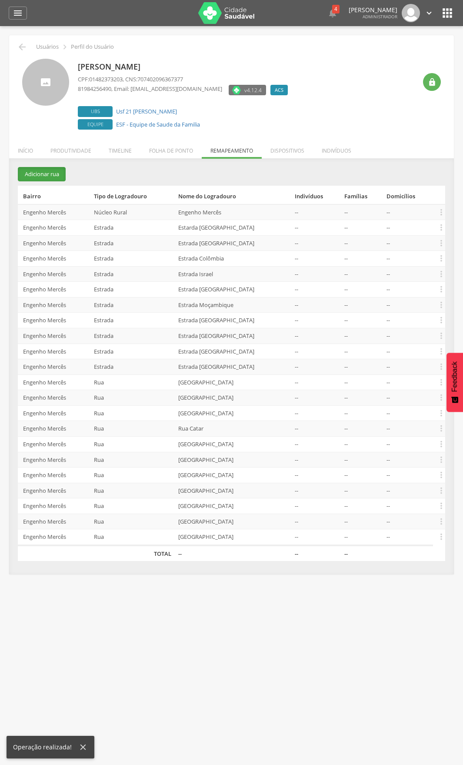
click at [30, 174] on button "Adicionar rua" at bounding box center [42, 174] width 48 height 14
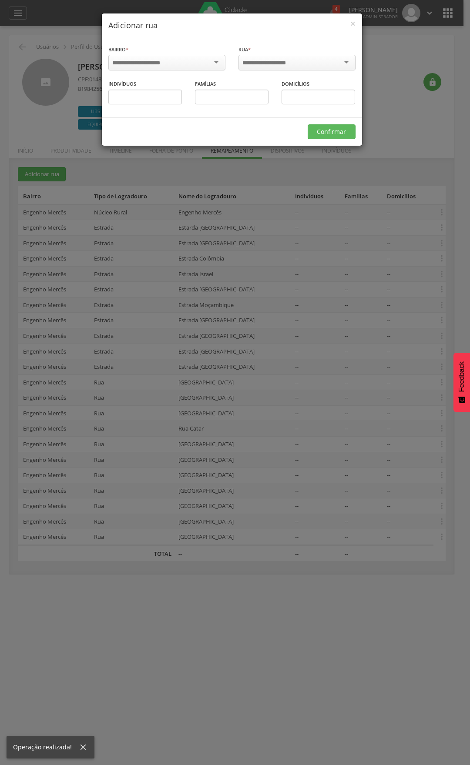
click at [143, 66] on input "select-one" at bounding box center [141, 63] width 59 height 8
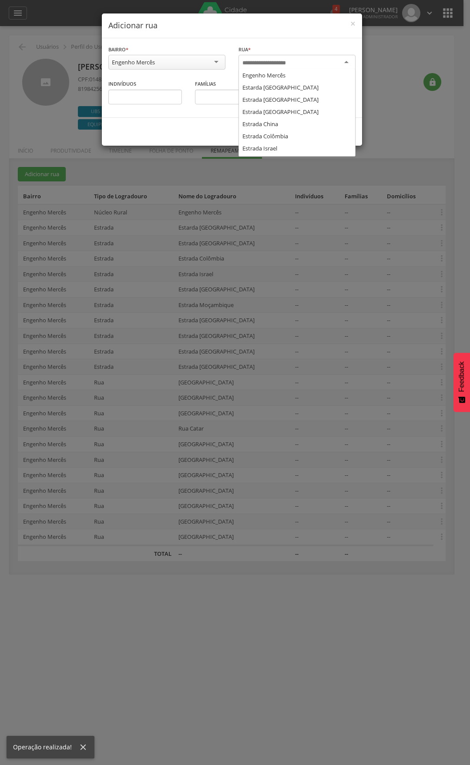
click at [269, 59] on input "select-one" at bounding box center [269, 63] width 55 height 8
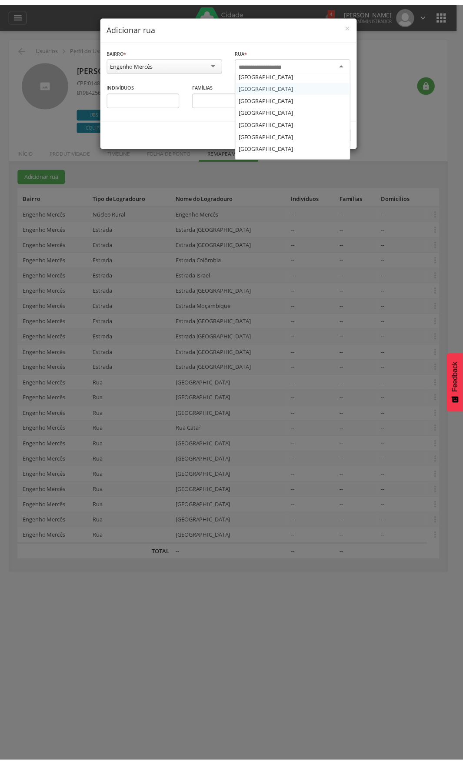
scroll to position [339, 0]
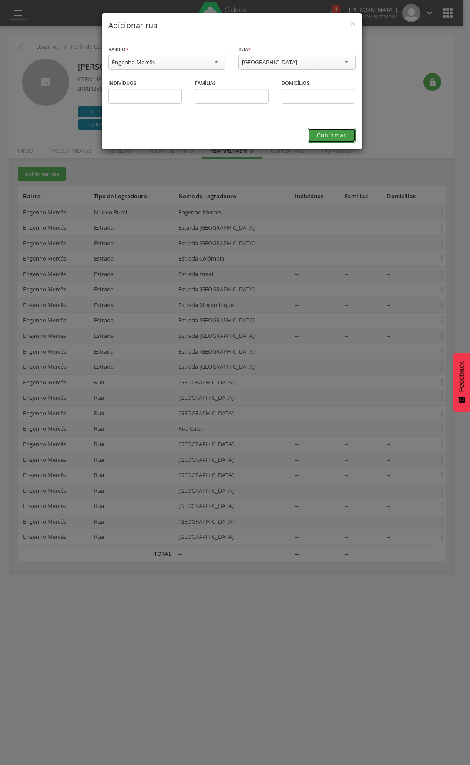
click at [325, 137] on button "Confirmar" at bounding box center [332, 135] width 48 height 15
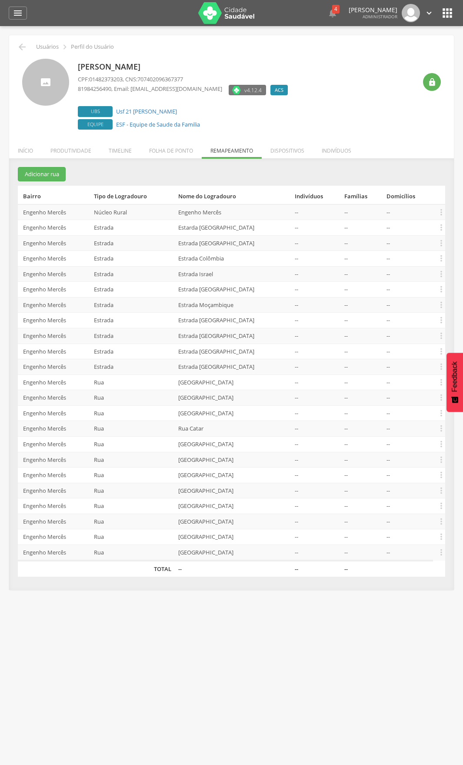
click at [47, 88] on div at bounding box center [45, 82] width 47 height 47
drag, startPoint x: 51, startPoint y: 83, endPoint x: 219, endPoint y: 80, distance: 168.4
click at [54, 82] on div at bounding box center [45, 82] width 47 height 47
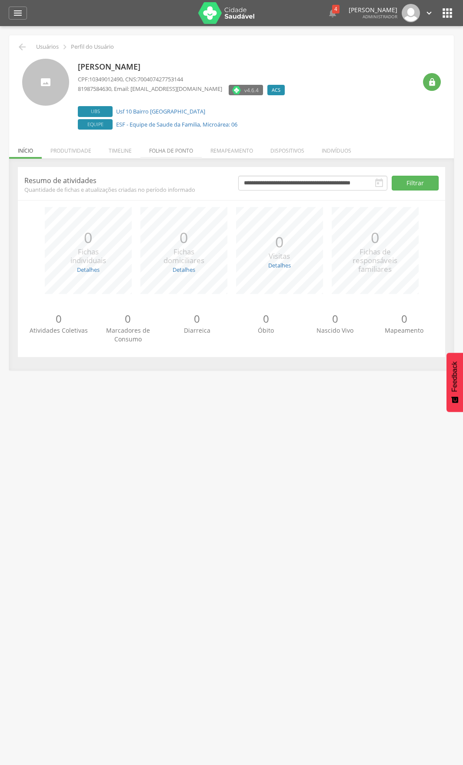
click at [154, 144] on li "Folha de ponto" at bounding box center [171, 148] width 61 height 20
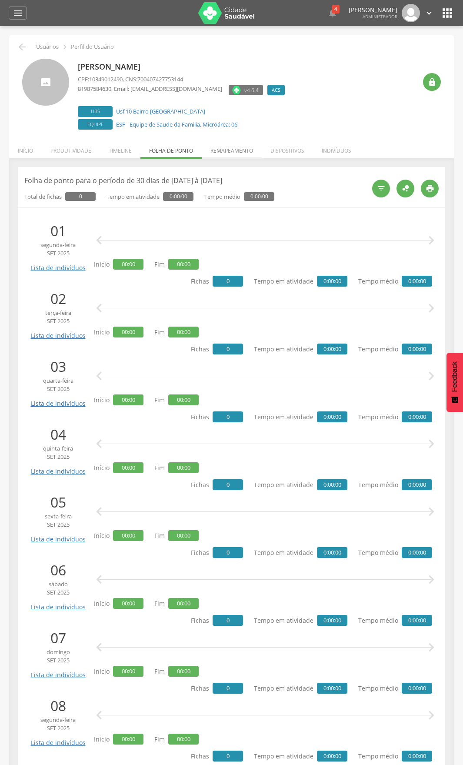
click at [231, 152] on li "Remapeamento" at bounding box center [232, 148] width 60 height 20
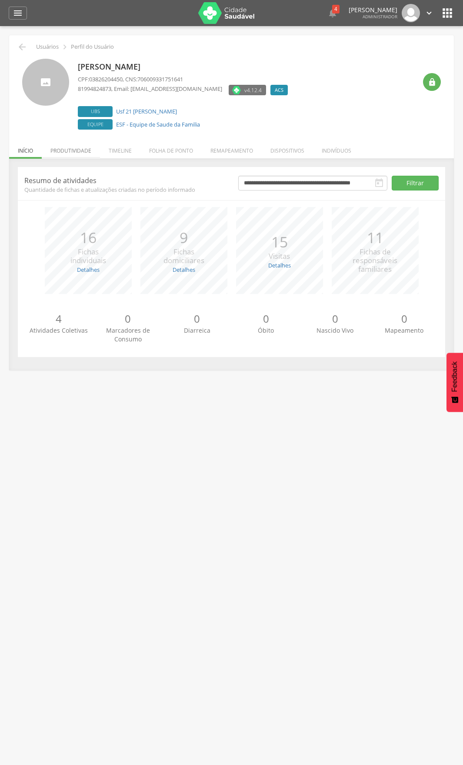
click at [87, 150] on li "Produtividade" at bounding box center [71, 148] width 58 height 20
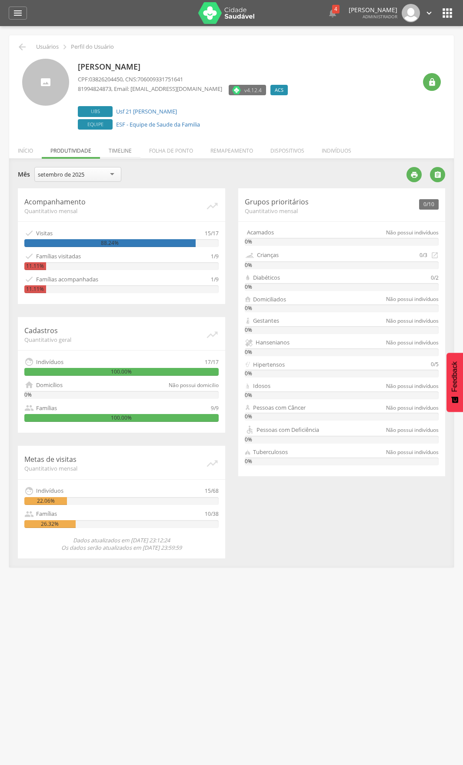
click at [120, 149] on li "Timeline" at bounding box center [120, 148] width 40 height 20
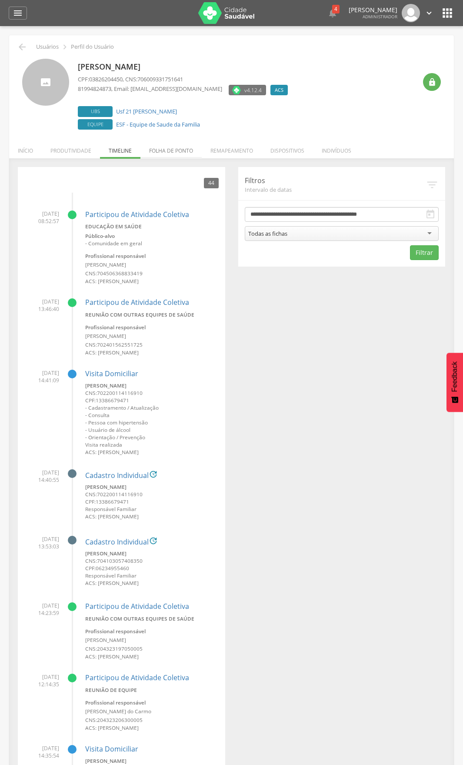
click at [176, 148] on li "Folha de ponto" at bounding box center [171, 148] width 61 height 20
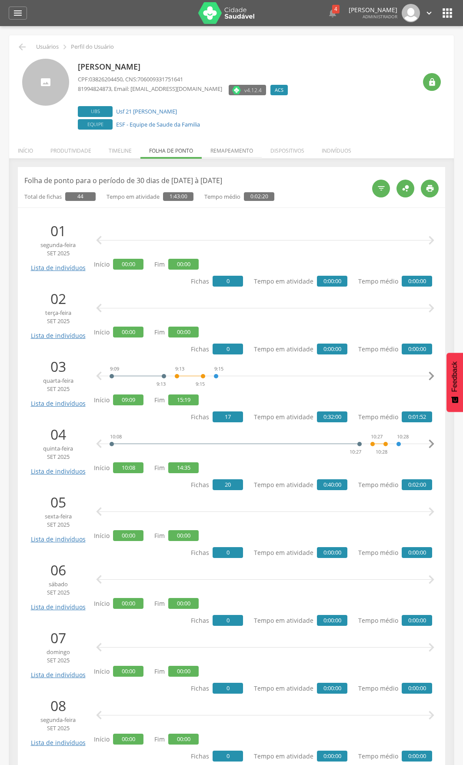
click at [225, 158] on li "Remapeamento" at bounding box center [232, 148] width 60 height 20
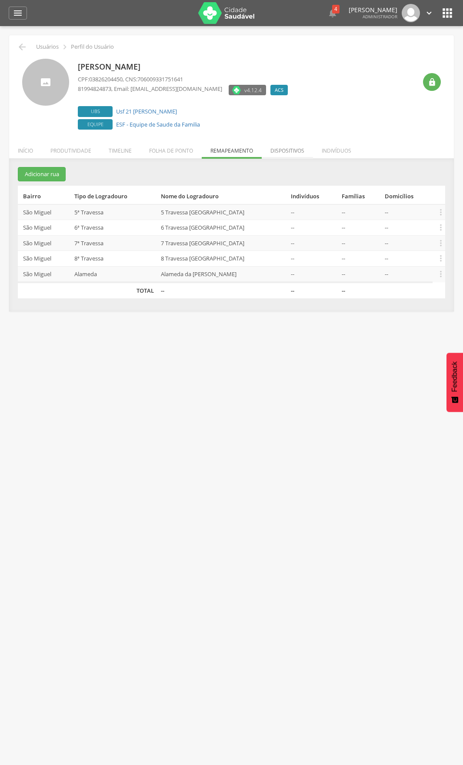
click at [288, 153] on li "Dispositivos" at bounding box center [287, 148] width 51 height 20
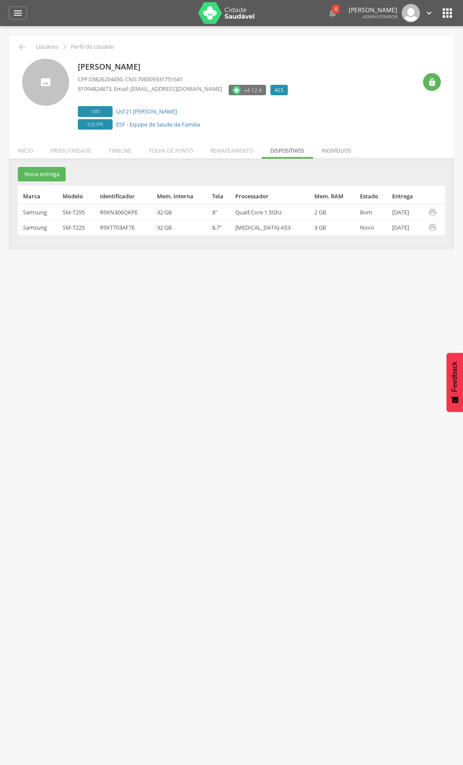
click at [341, 149] on li "Indivíduos" at bounding box center [336, 148] width 47 height 20
